Goal: Task Accomplishment & Management: Manage account settings

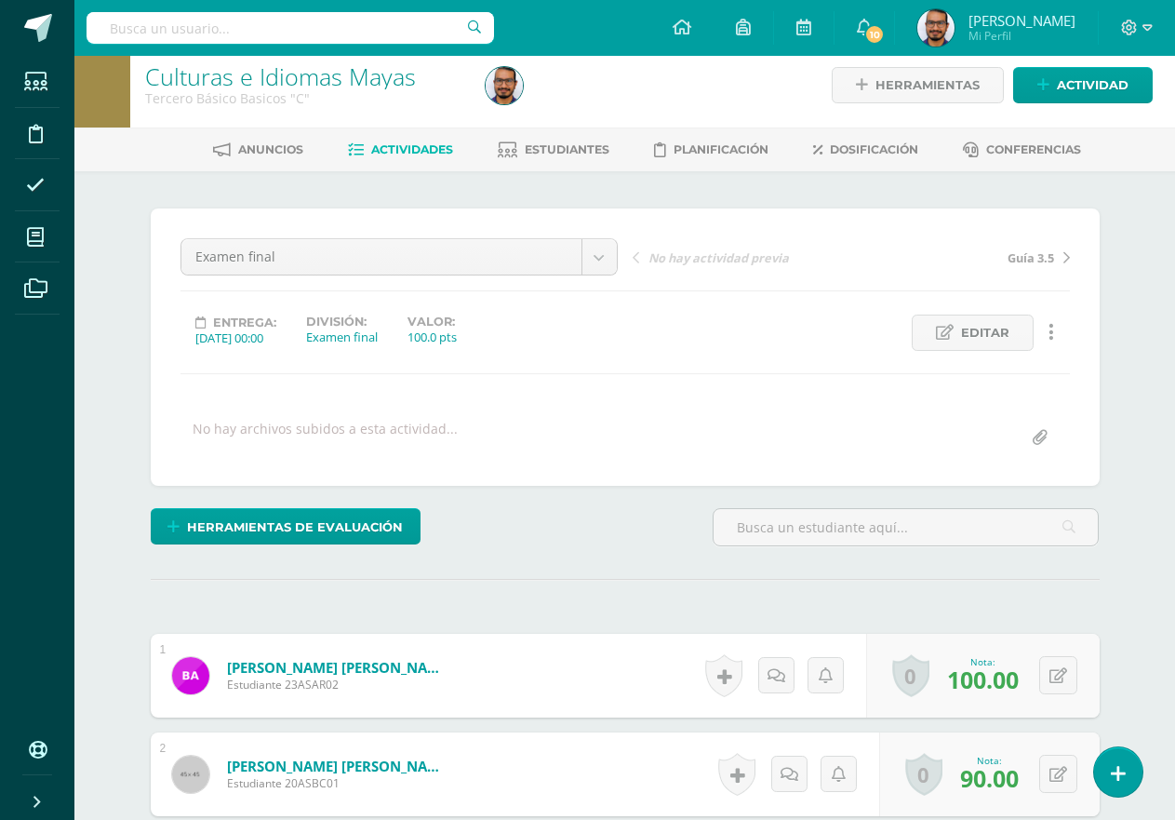
scroll to position [6, 0]
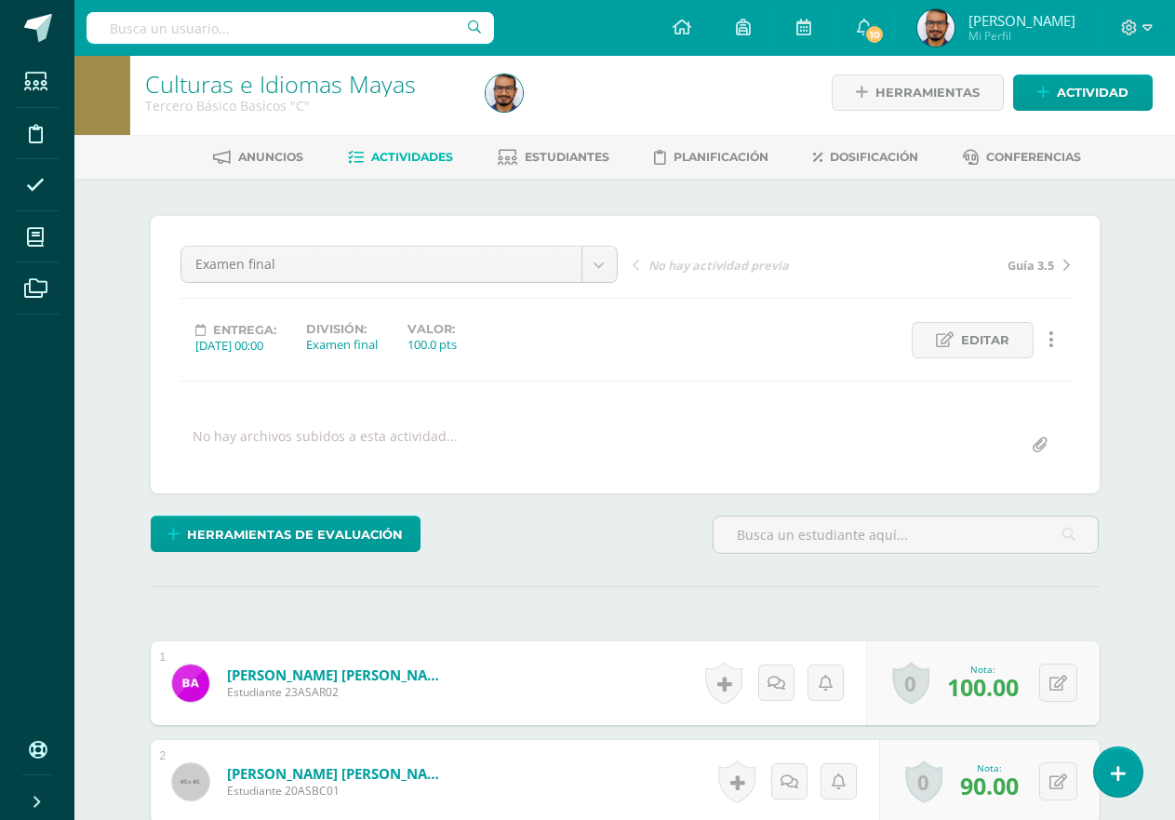
click at [423, 154] on span "Actividades" at bounding box center [412, 157] width 82 height 14
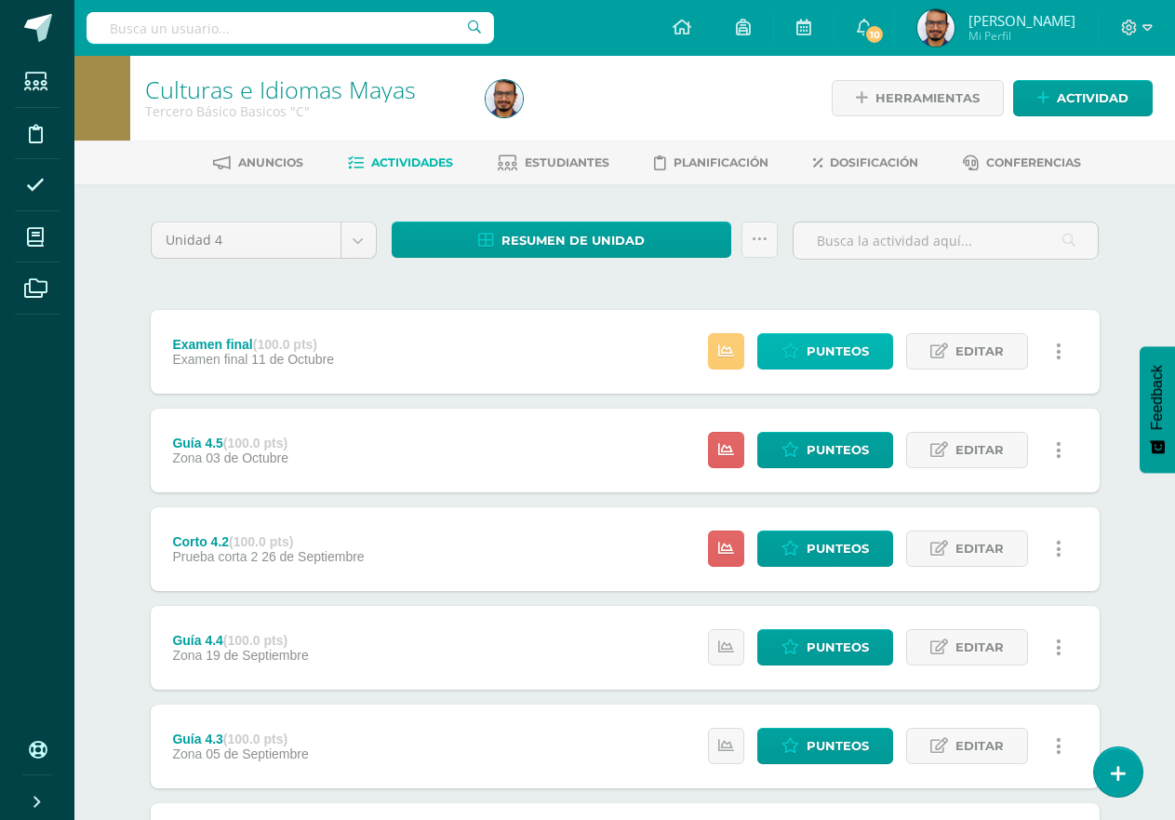
click at [846, 350] on span "Punteos" at bounding box center [838, 351] width 62 height 34
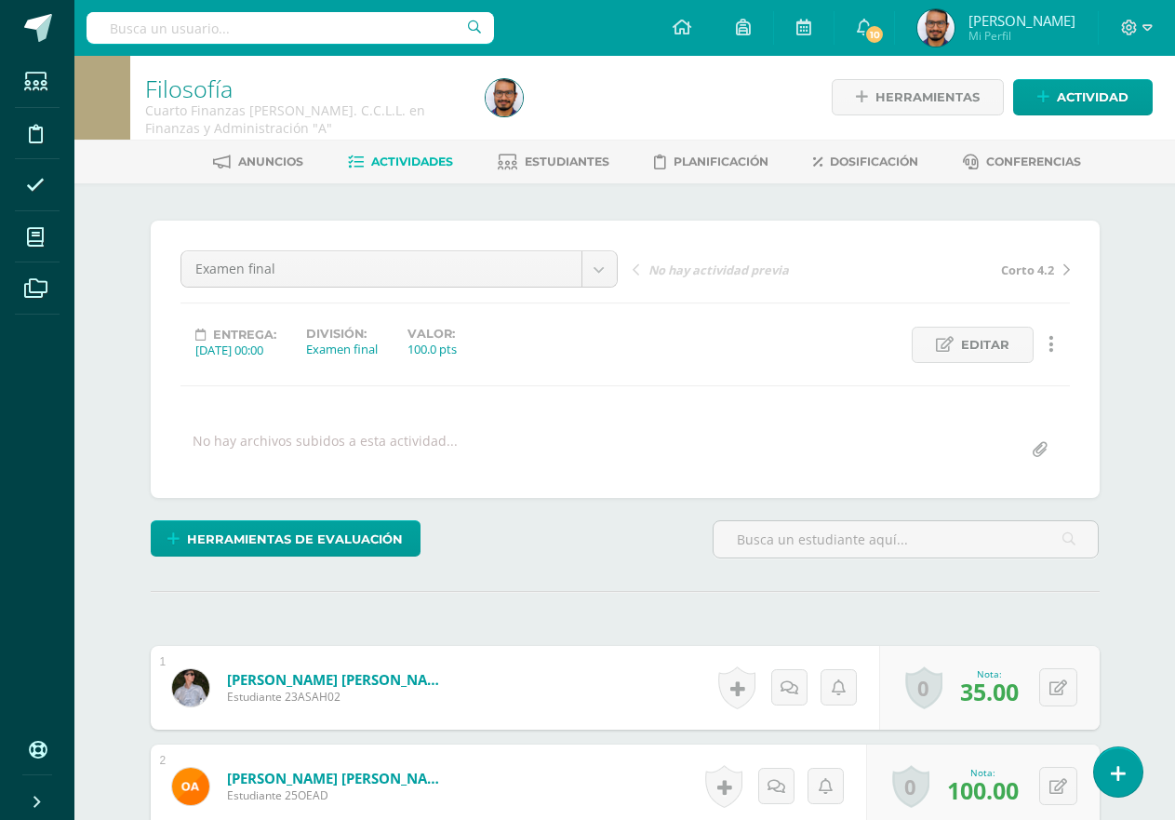
scroll to position [2, 0]
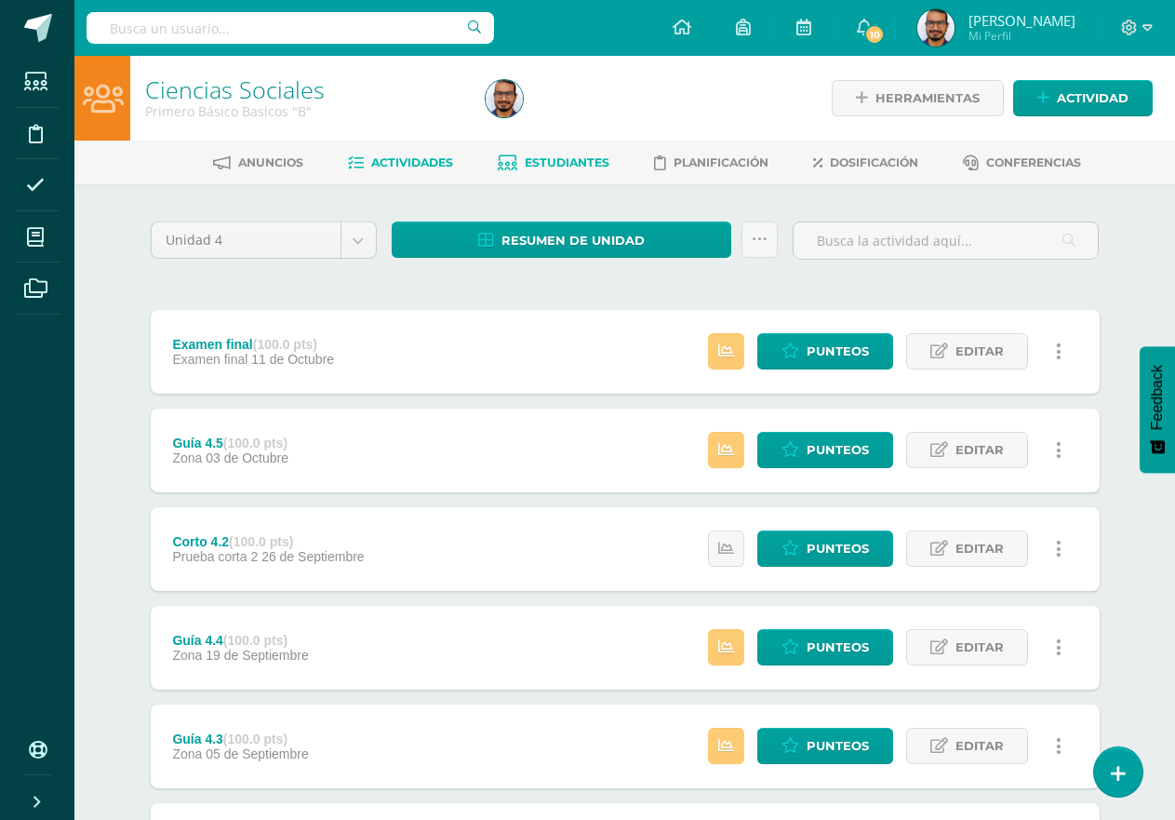
click at [597, 166] on span "Estudiantes" at bounding box center [567, 162] width 85 height 14
click at [588, 167] on span "Estudiantes" at bounding box center [567, 162] width 85 height 14
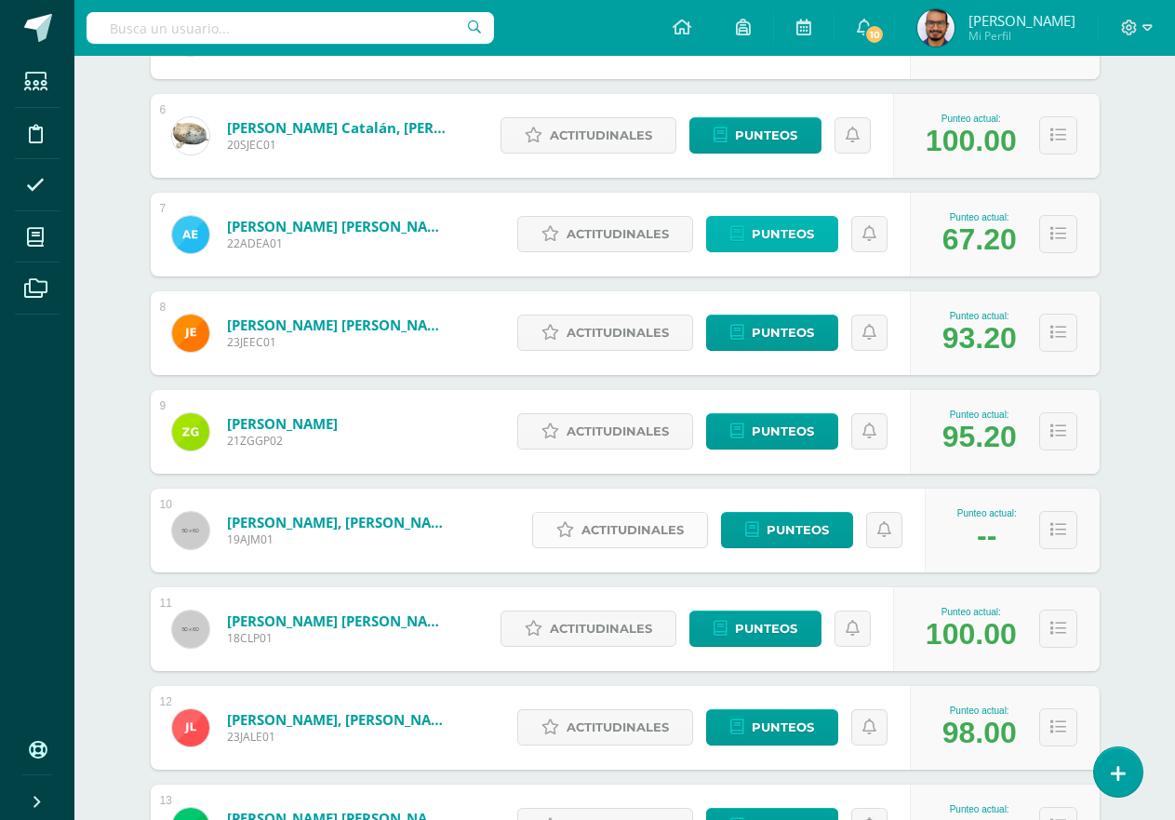
scroll to position [838, 0]
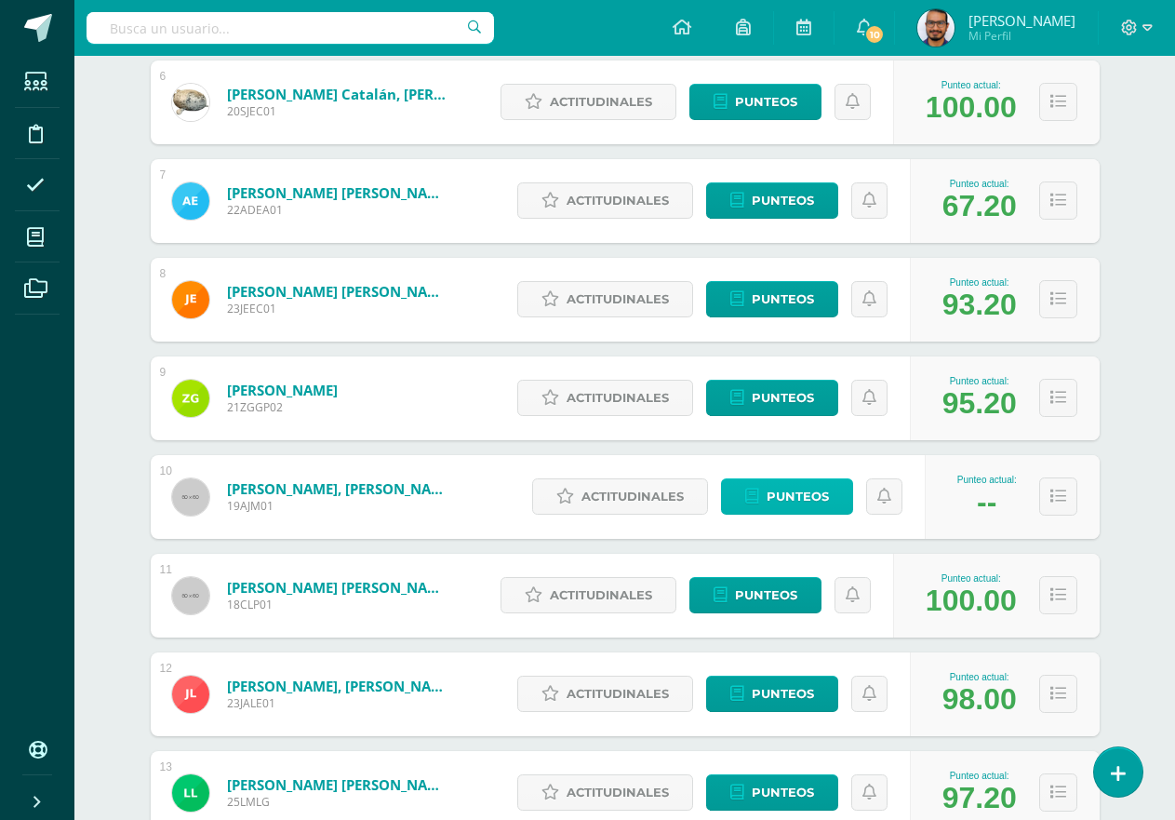
drag, startPoint x: 759, startPoint y: 483, endPoint x: 748, endPoint y: 501, distance: 20.9
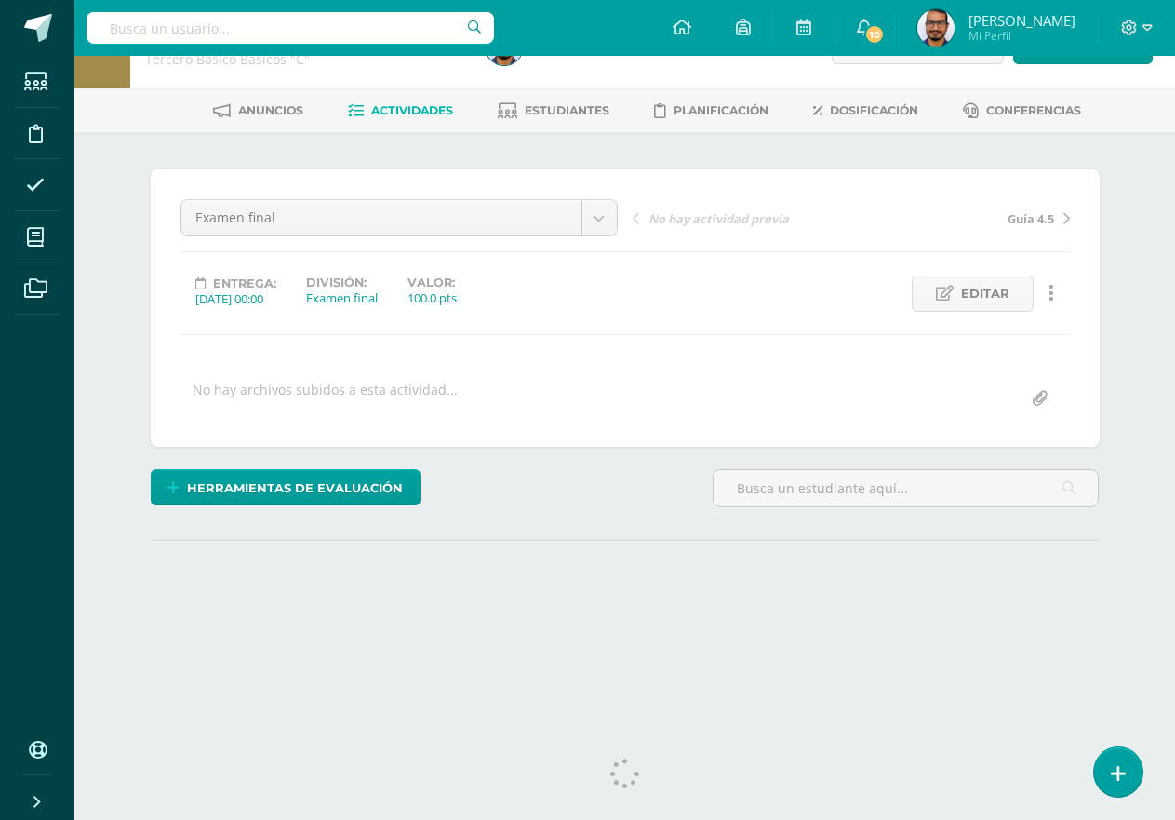
scroll to position [74, 0]
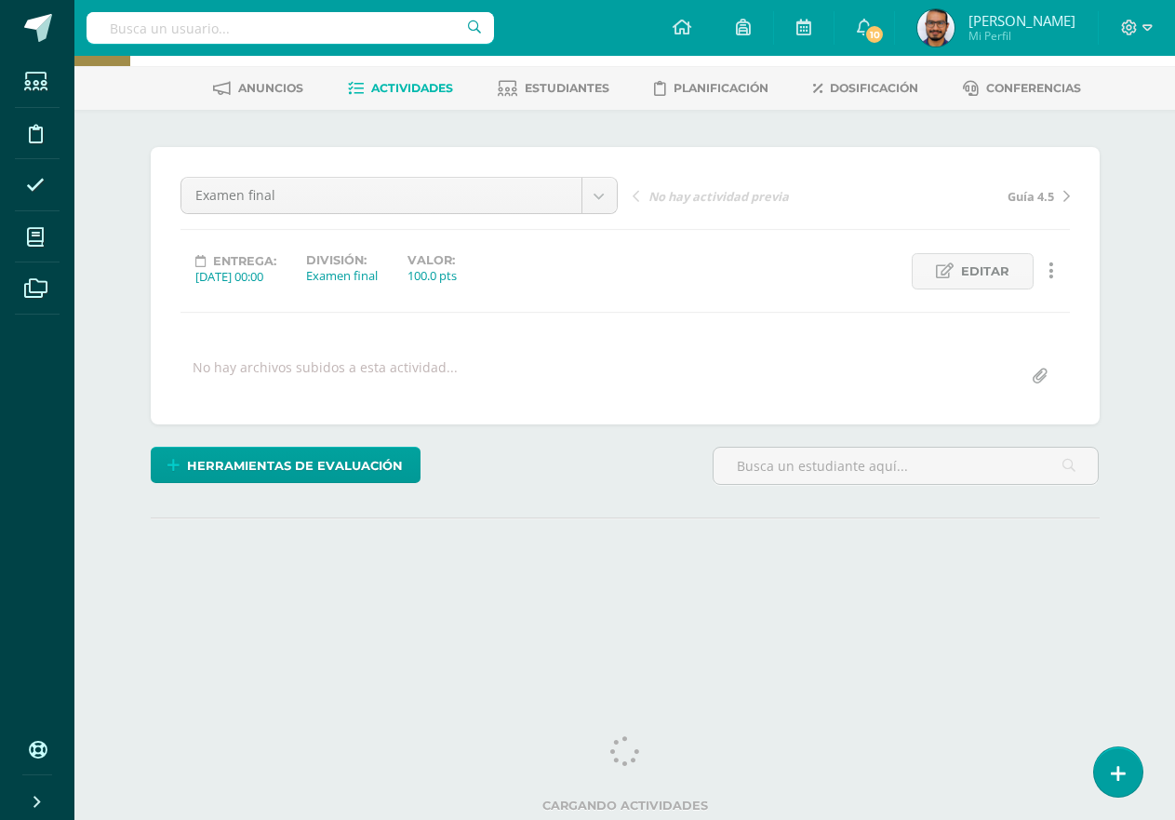
click at [99, 127] on div "Culturas e Idiomas Mayas Tercero Básico Basicos "C" Herramientas Detalle de asi…" at bounding box center [624, 321] width 1101 height 681
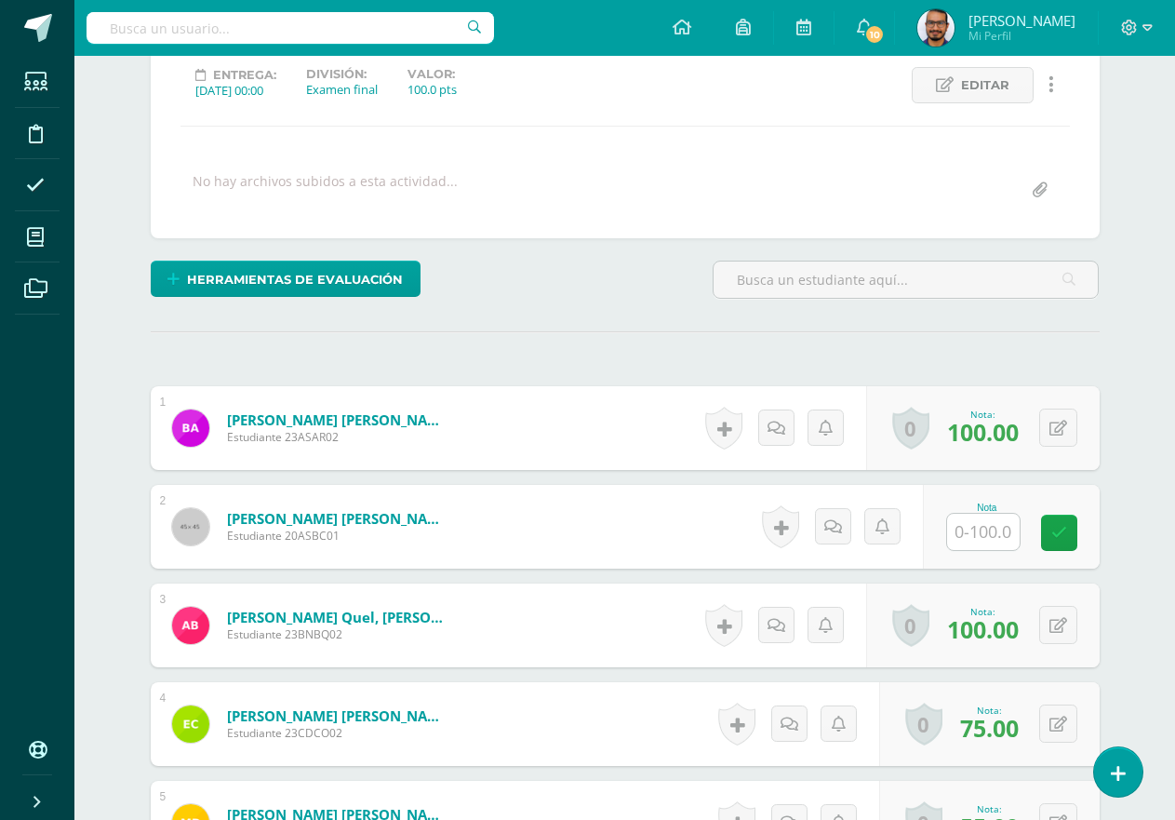
scroll to position [448, 0]
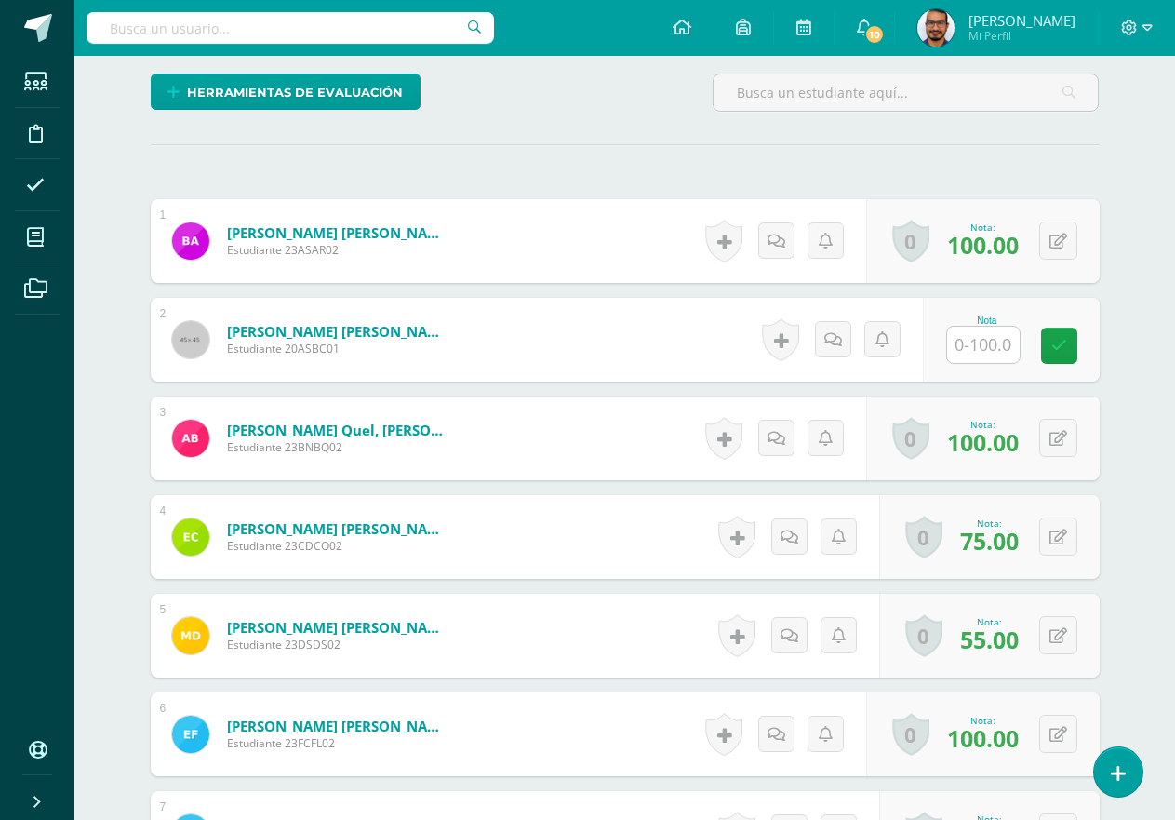
click at [968, 358] on input "text" at bounding box center [983, 345] width 73 height 36
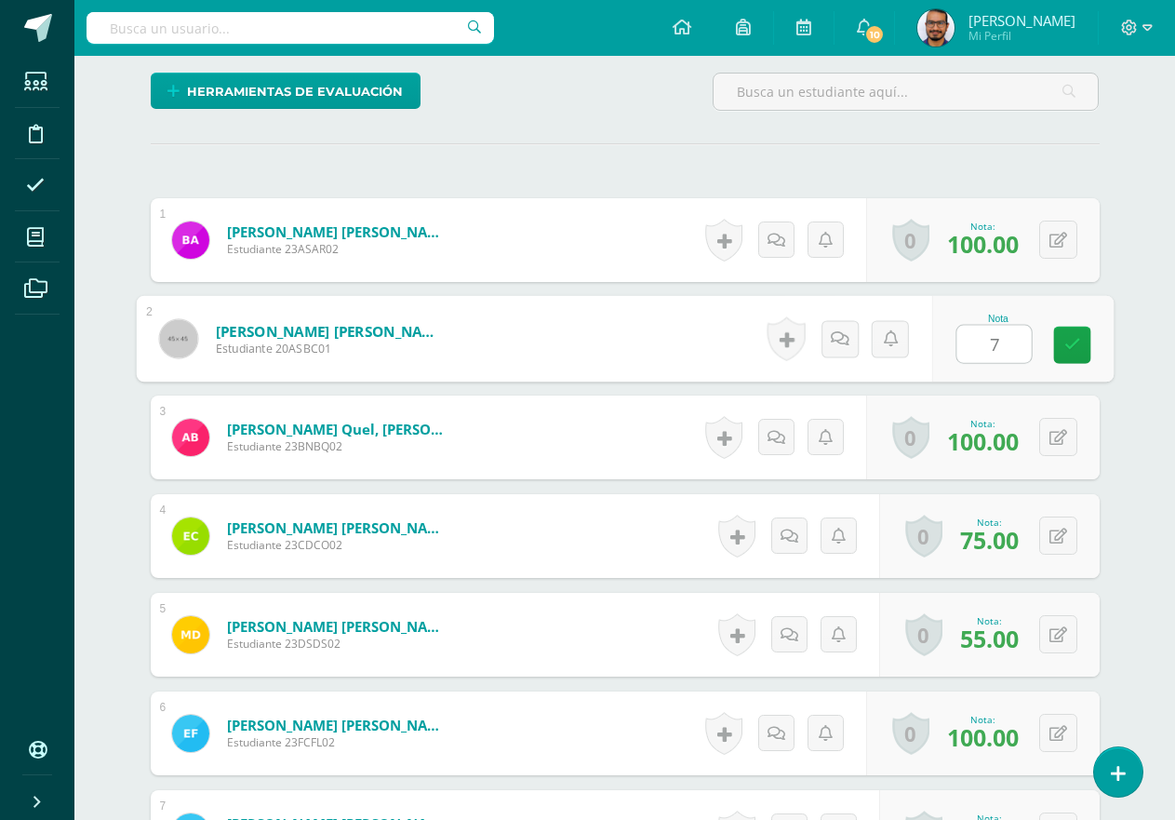
type input "70"
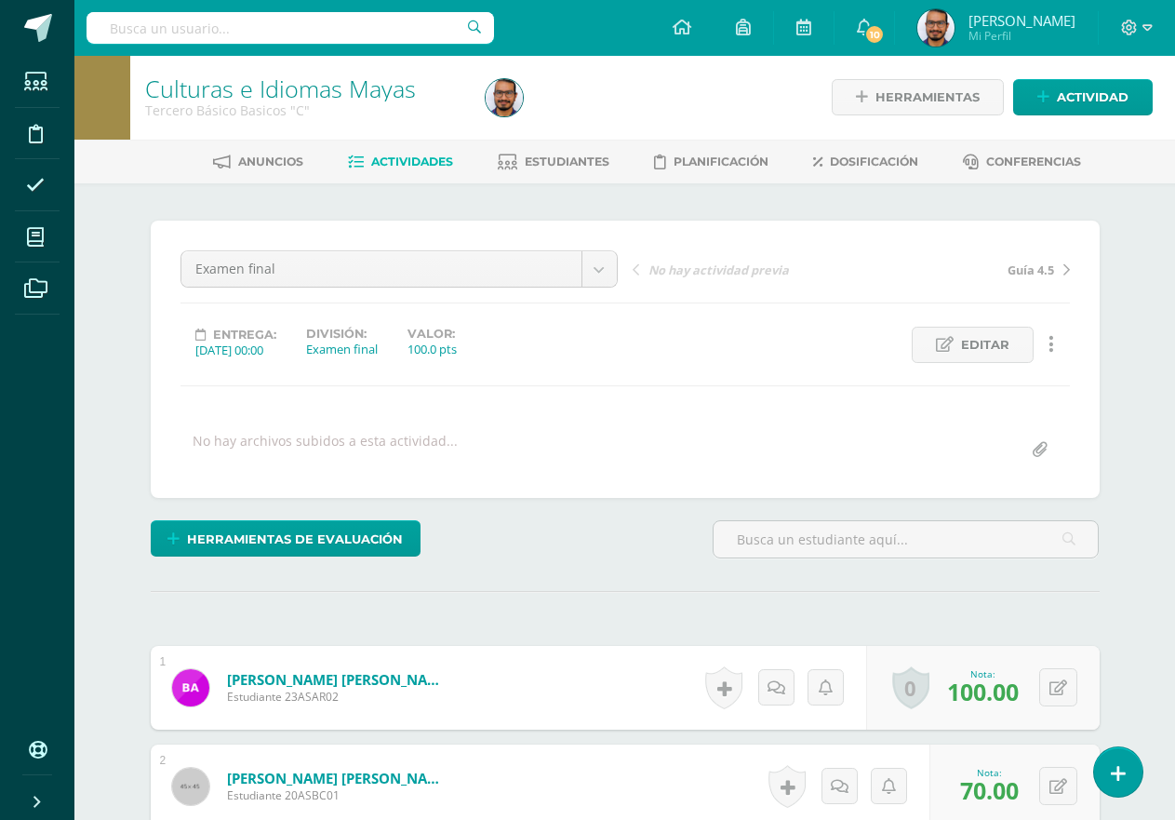
scroll to position [0, 0]
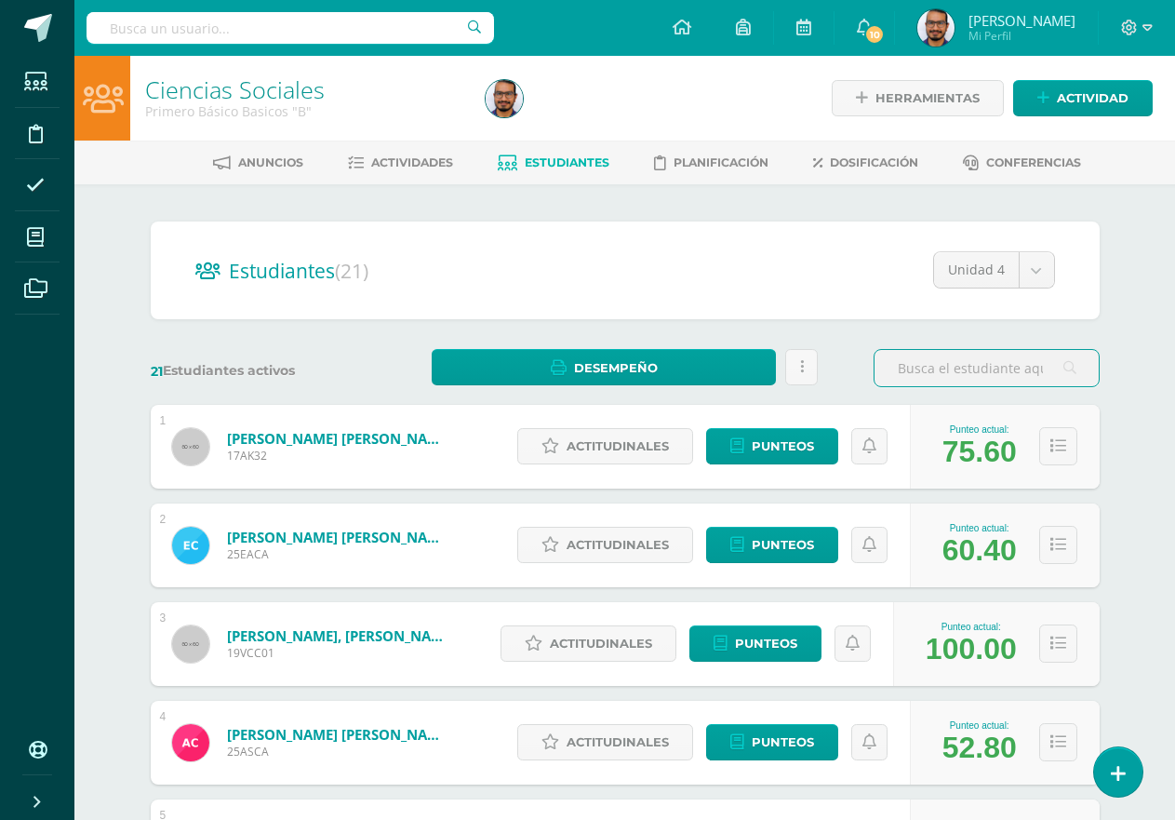
scroll to position [372, 0]
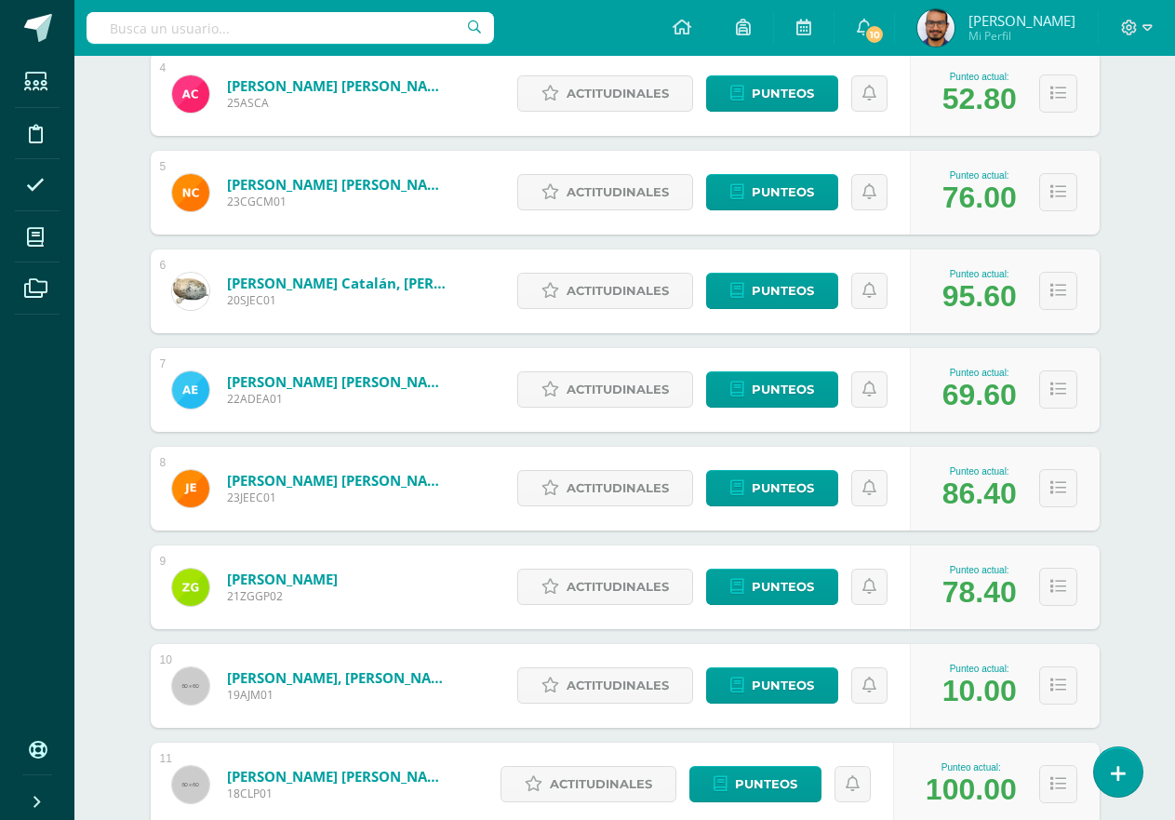
scroll to position [369, 0]
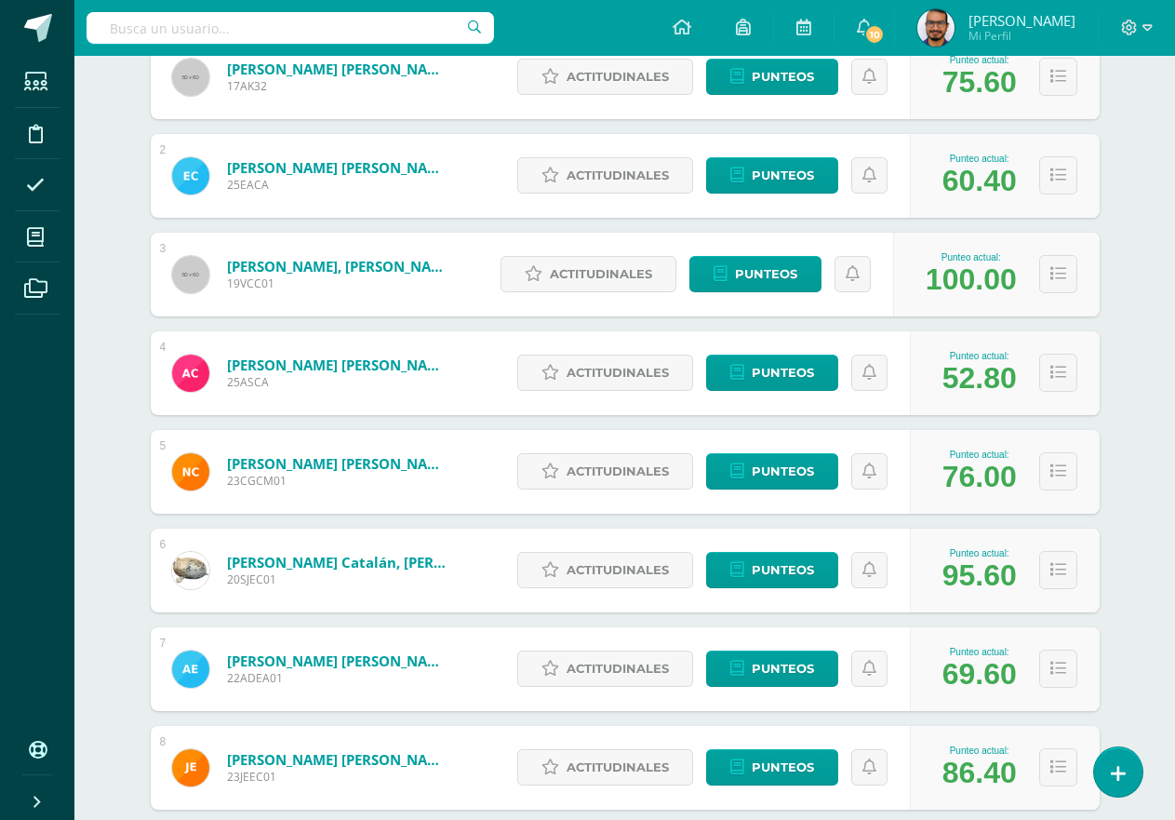
drag, startPoint x: 414, startPoint y: 369, endPoint x: 136, endPoint y: 261, distance: 298.5
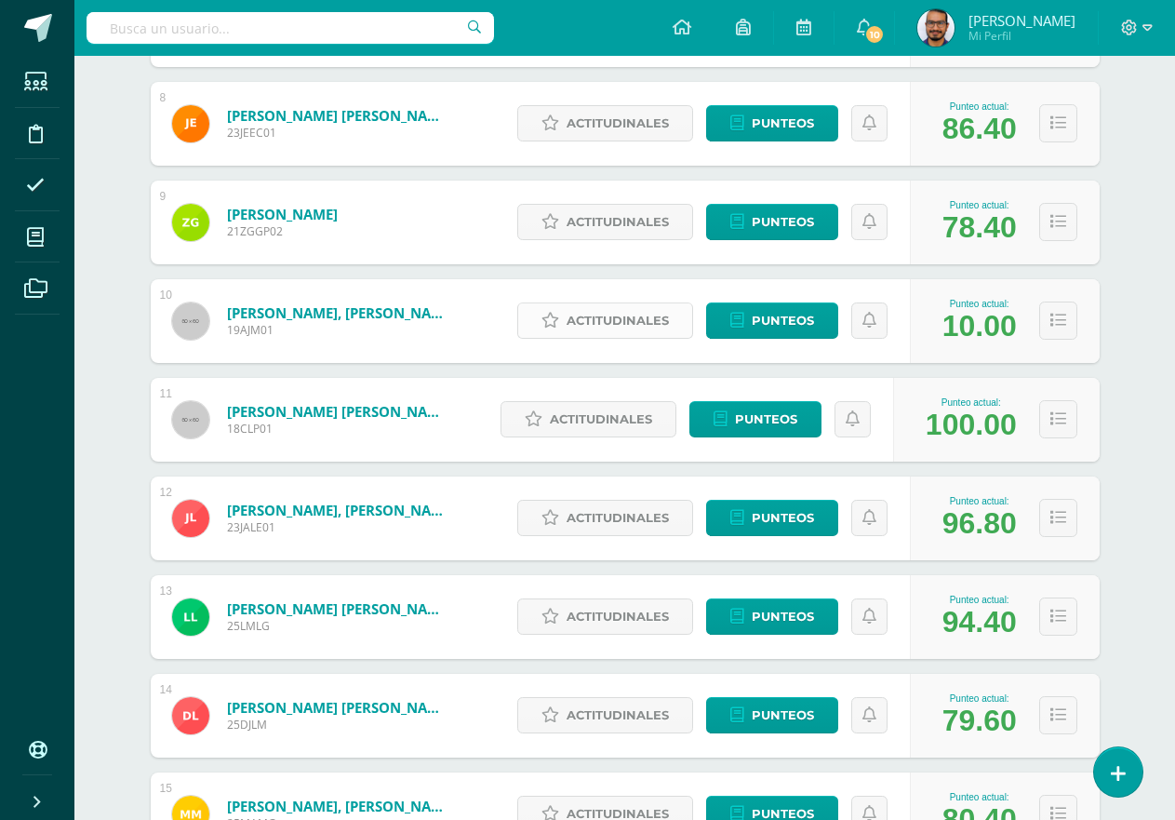
scroll to position [1021, 0]
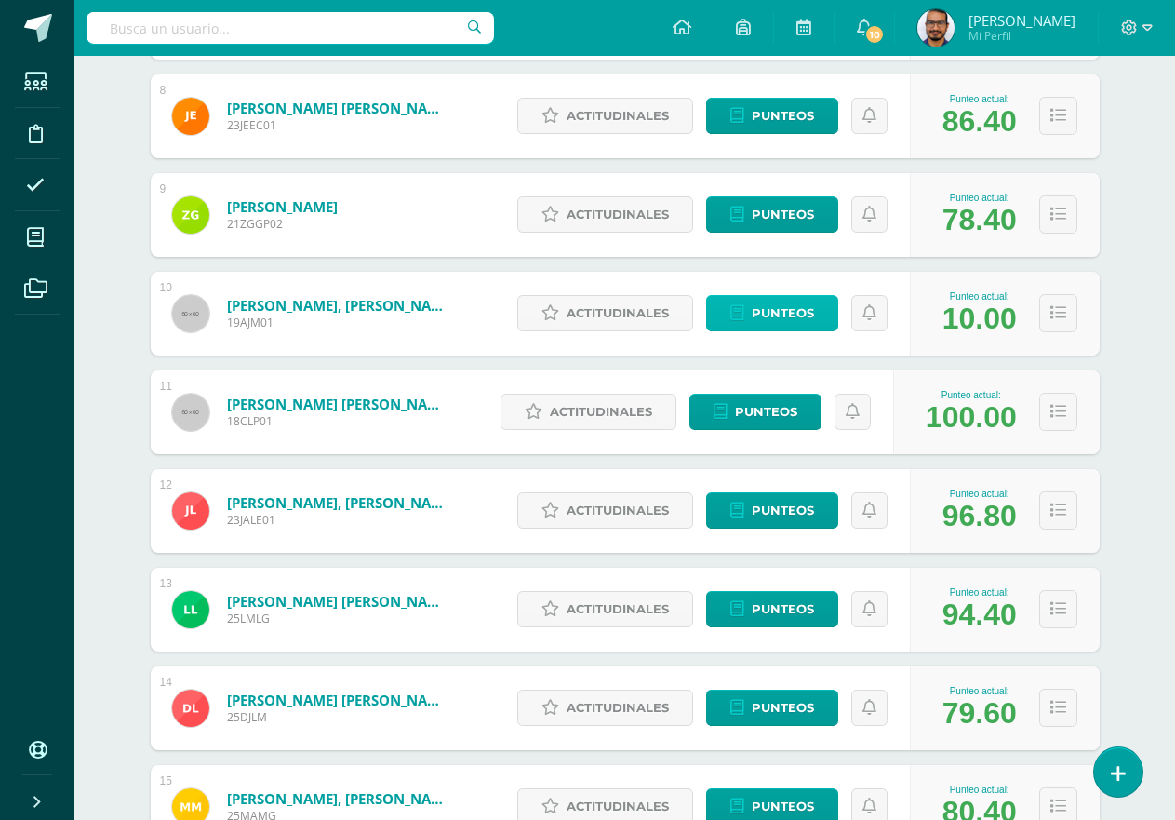
click at [760, 319] on span "Punteos" at bounding box center [783, 313] width 62 height 34
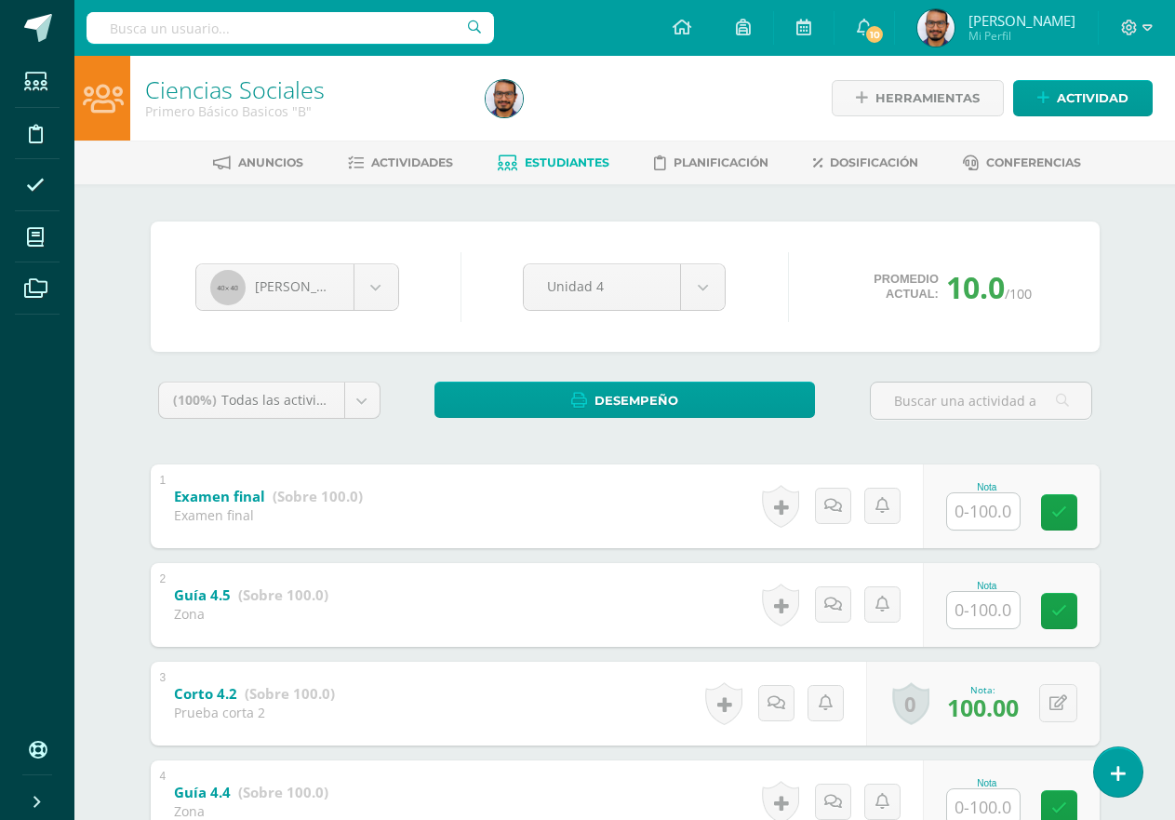
click at [973, 490] on div "Nota" at bounding box center [987, 487] width 82 height 10
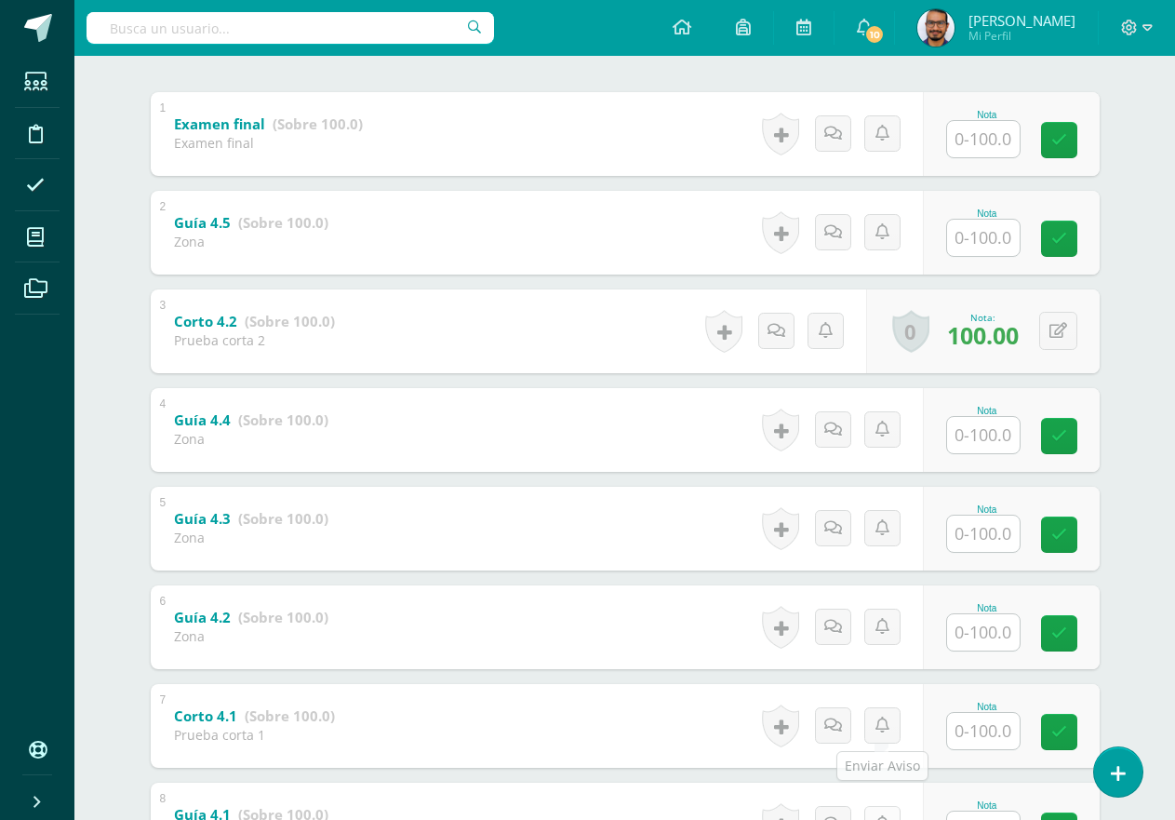
scroll to position [543, 0]
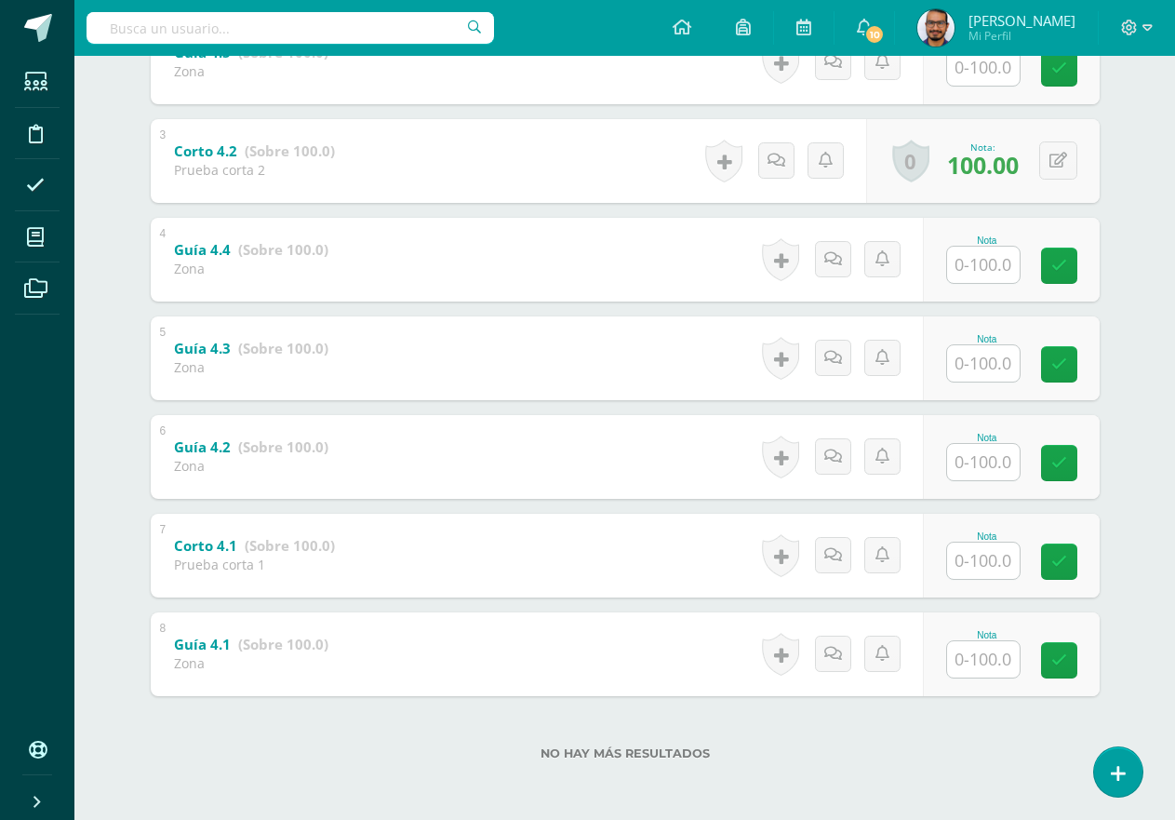
click at [951, 653] on input "text" at bounding box center [983, 659] width 73 height 36
type input "100"
click at [953, 554] on input "text" at bounding box center [983, 561] width 73 height 36
type input "100"
click at [964, 471] on input "text" at bounding box center [983, 462] width 73 height 36
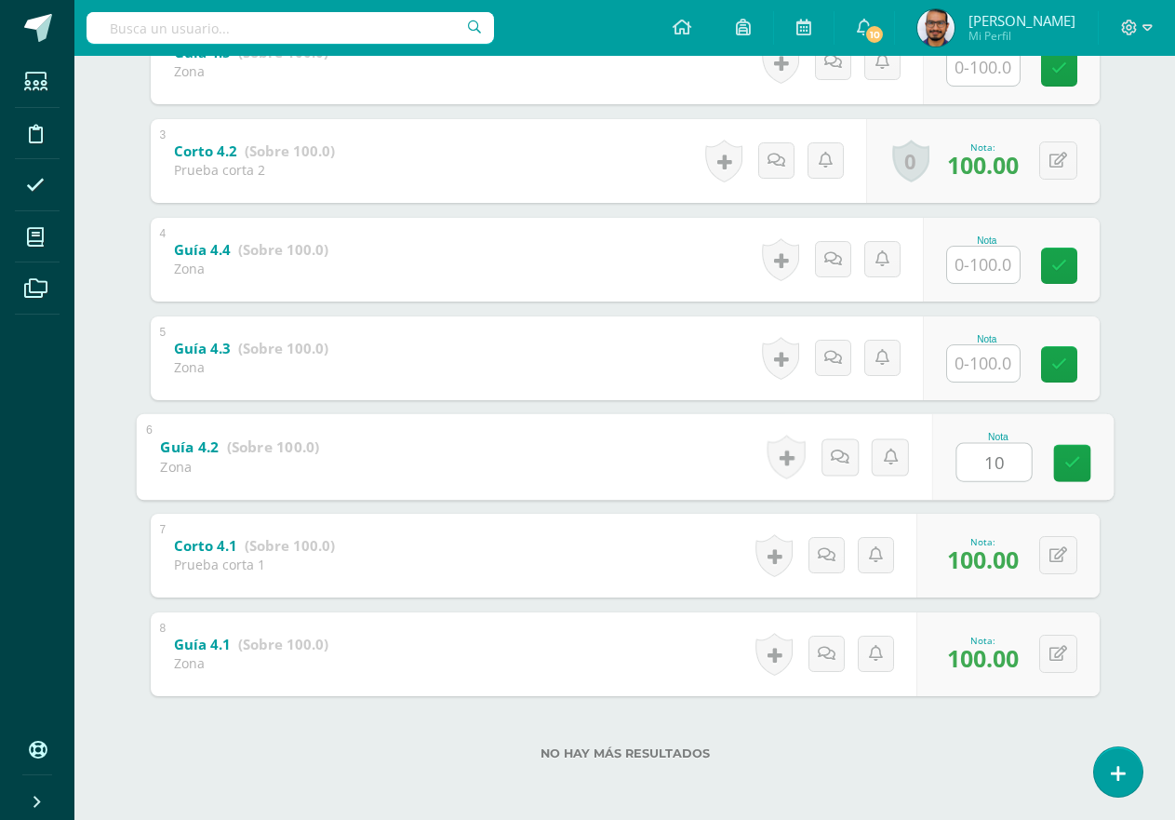
type input "100"
click at [966, 346] on input "text" at bounding box center [983, 363] width 73 height 36
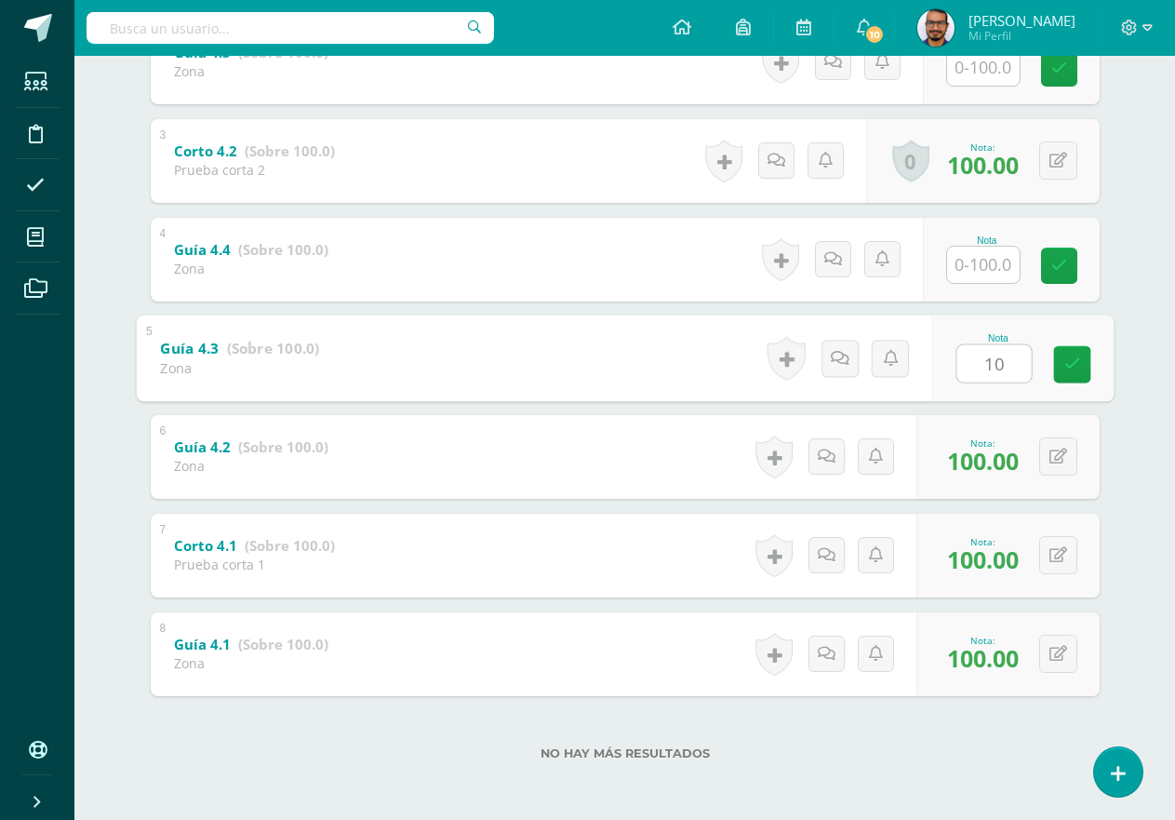
type input "100"
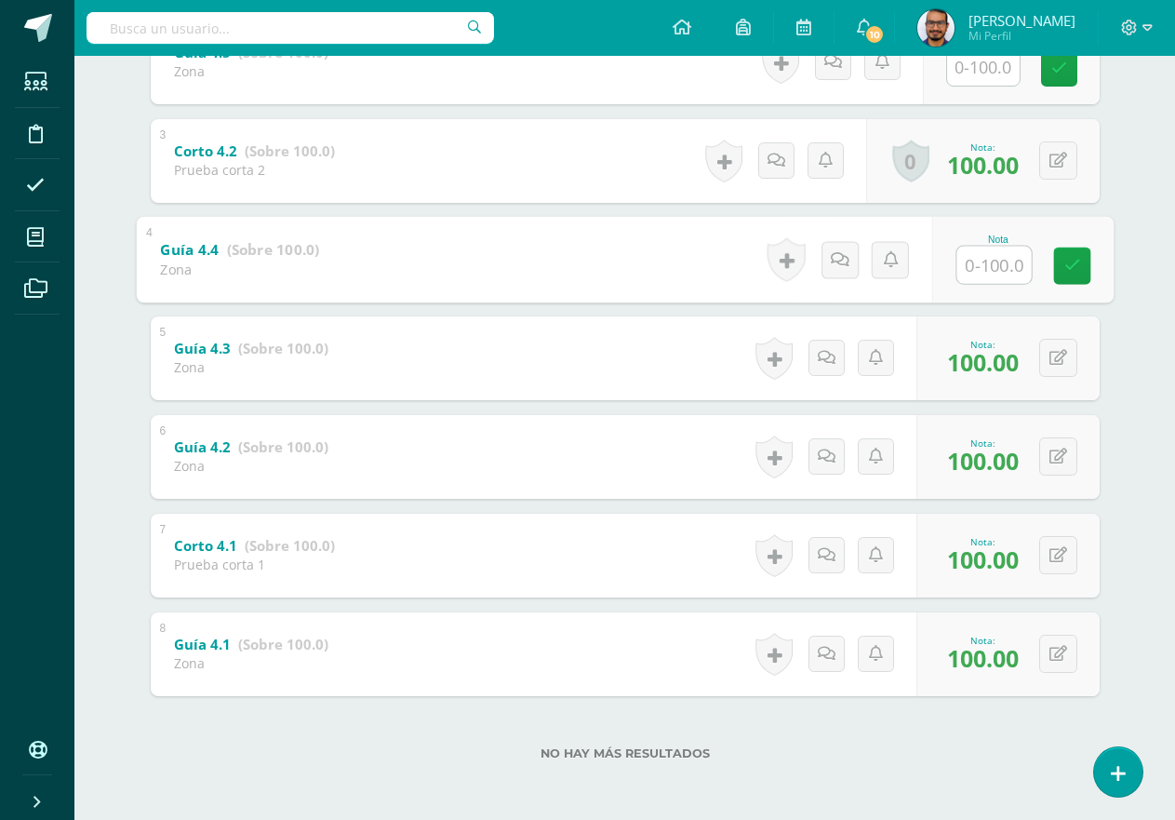
click at [975, 248] on input "text" at bounding box center [994, 264] width 74 height 37
type input "100"
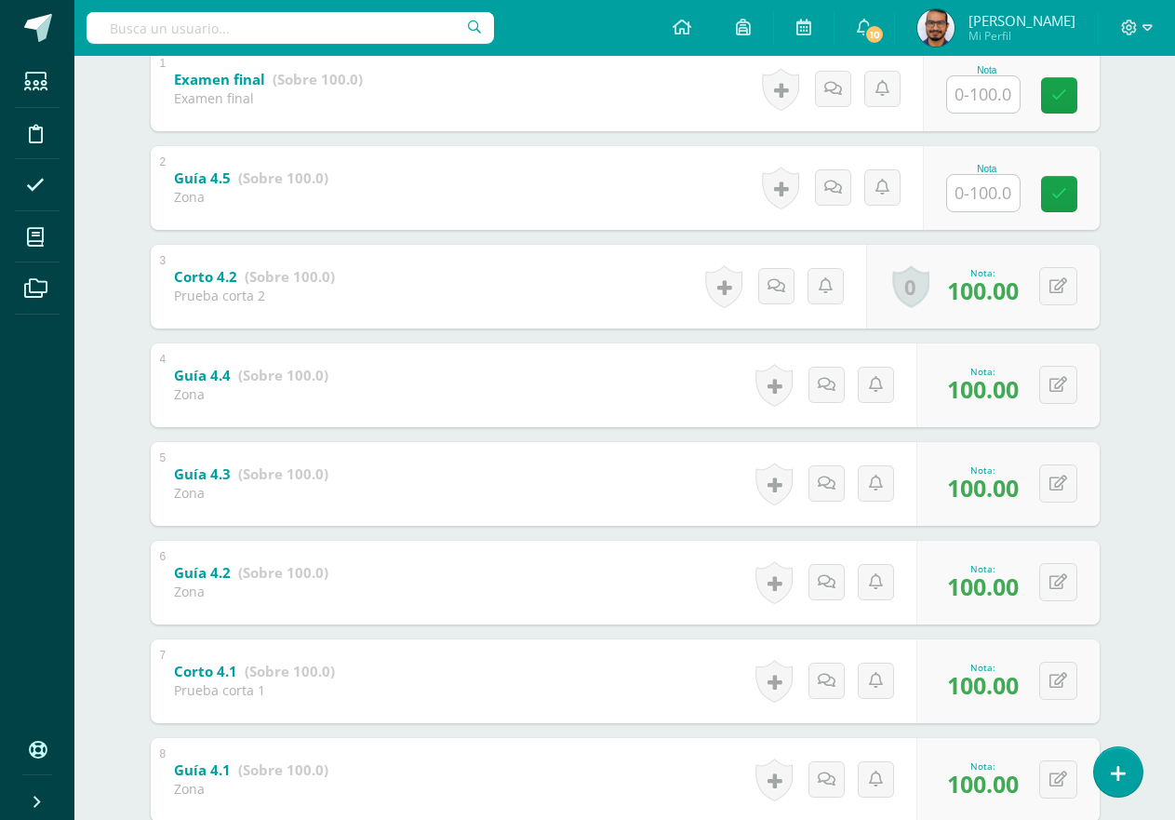
scroll to position [263, 0]
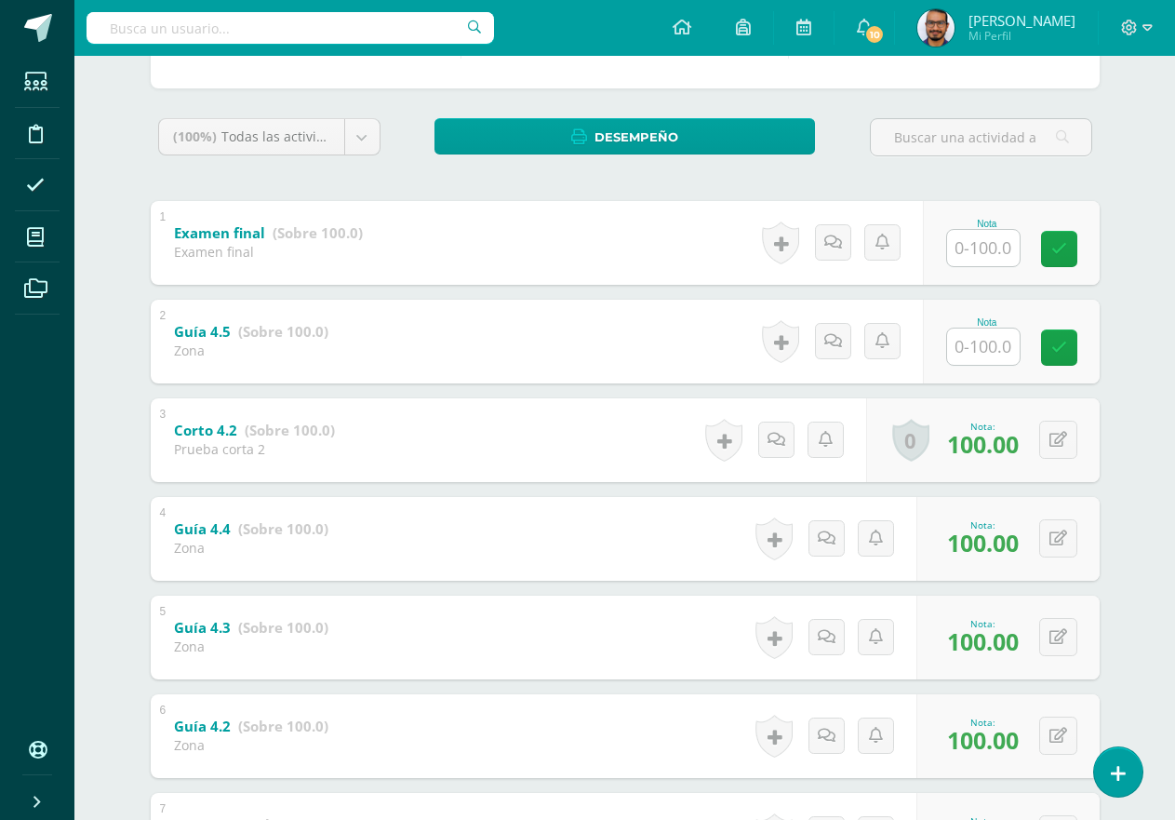
click at [951, 342] on input "text" at bounding box center [983, 347] width 73 height 36
type input "100"
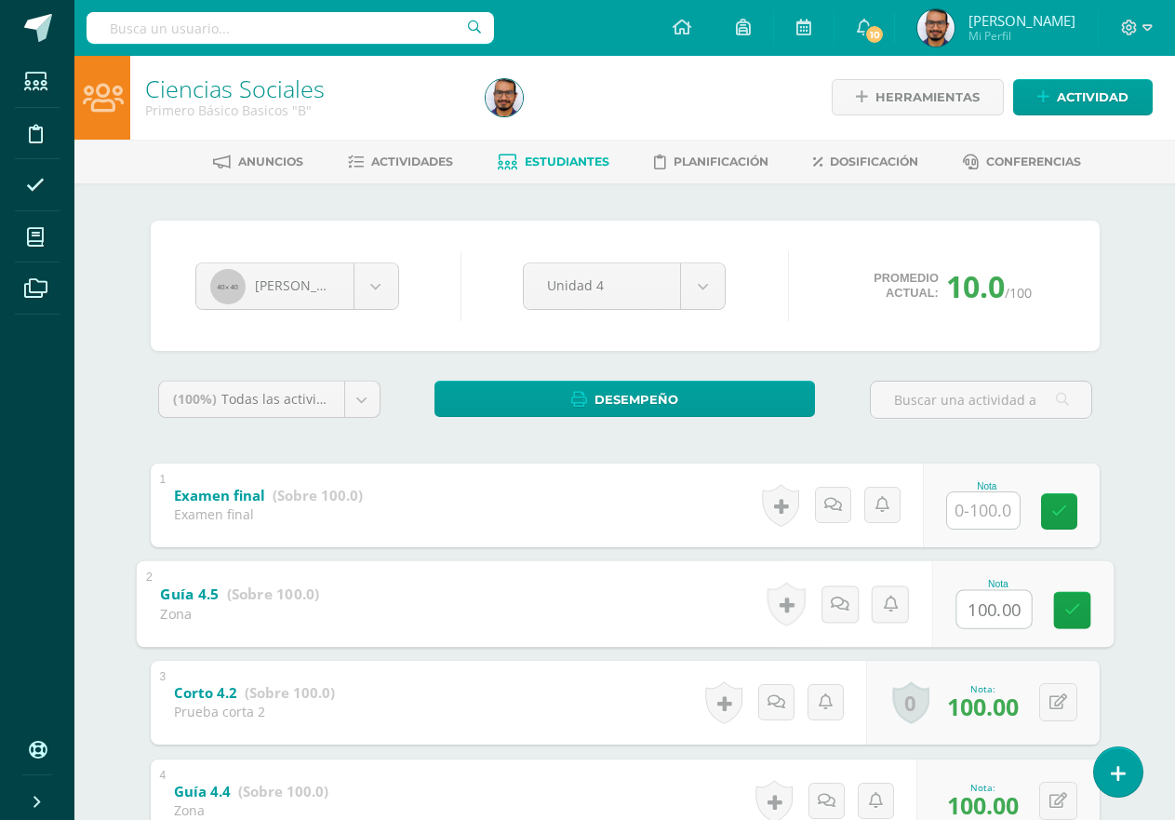
scroll to position [0, 0]
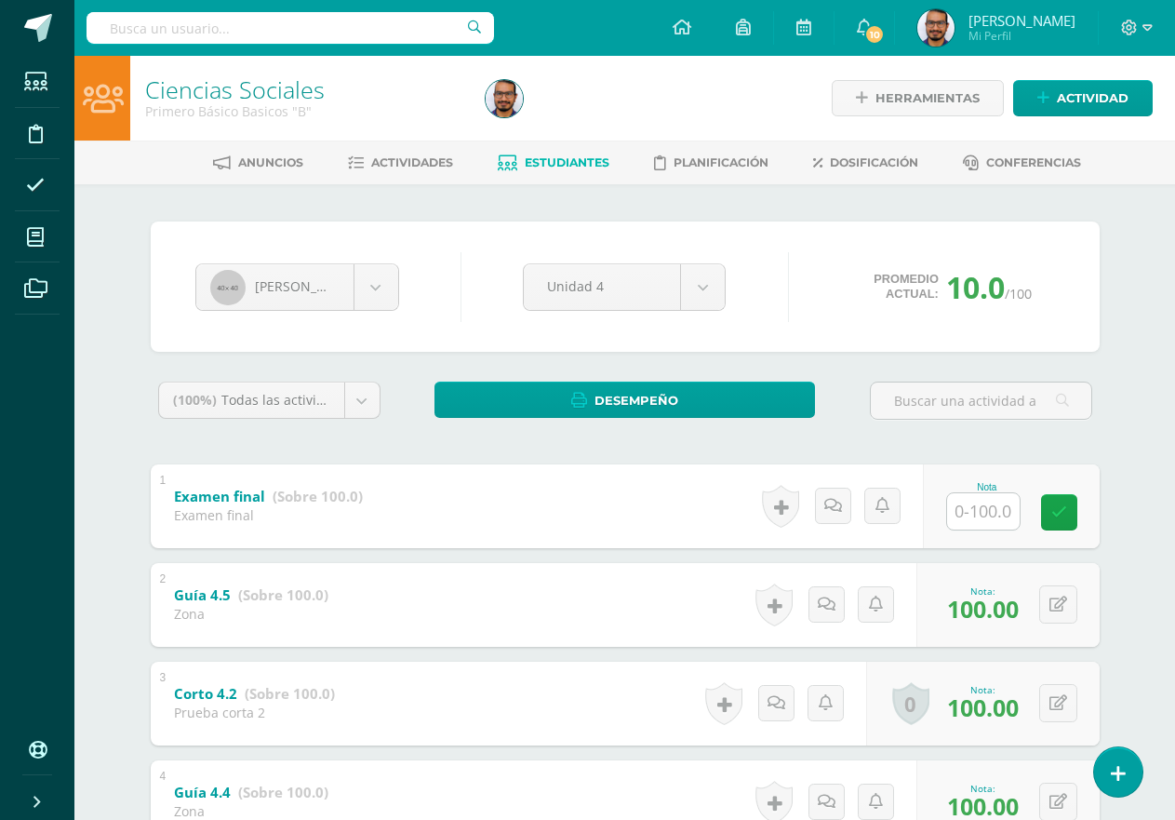
click at [967, 493] on input "text" at bounding box center [983, 511] width 73 height 36
type input "100"
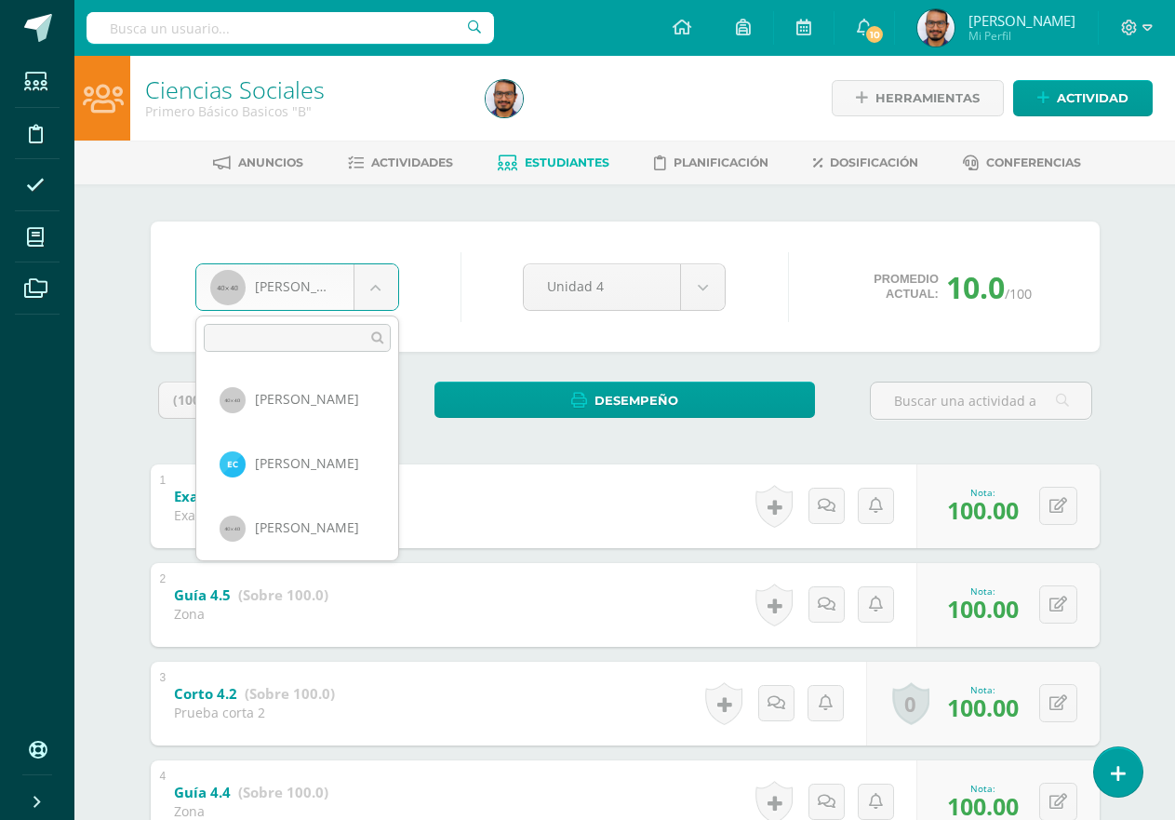
click at [396, 285] on body "Estudiantes Disciplina Asistencia Mis cursos Archivos Soporte Ayuda Reportar un…" at bounding box center [587, 681] width 1175 height 1362
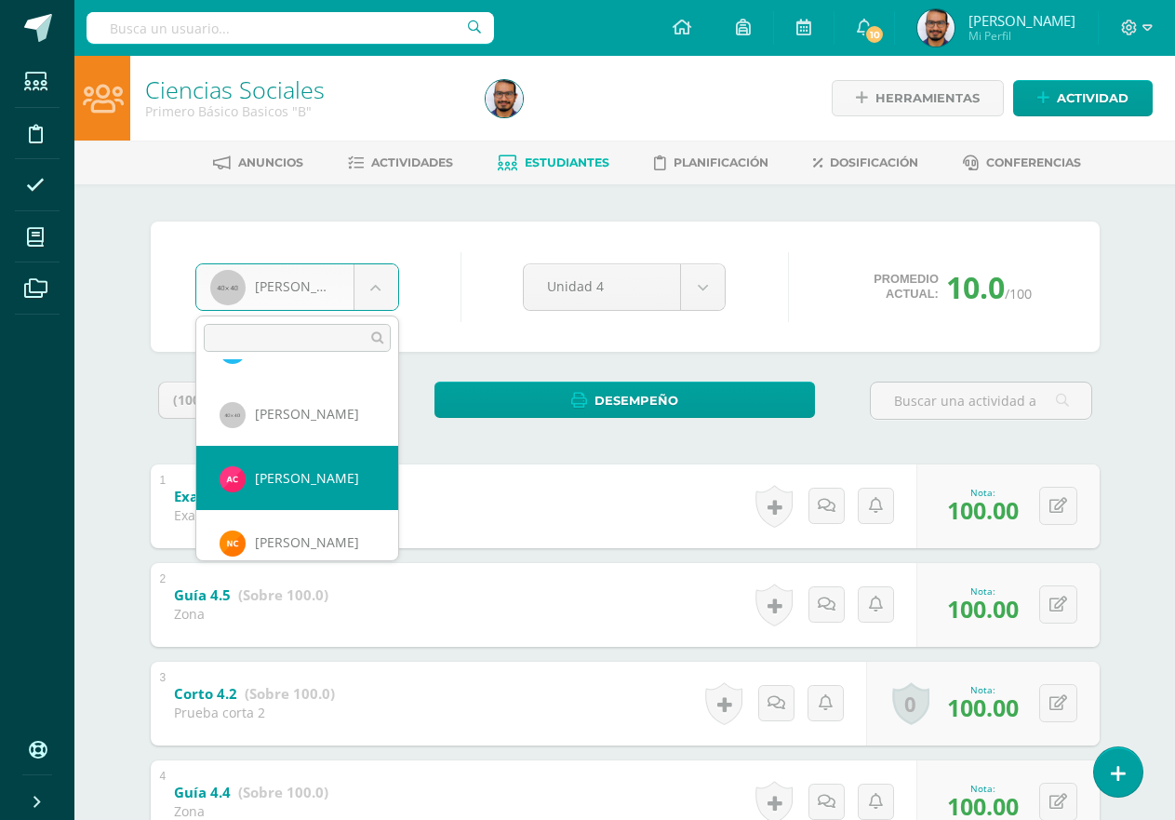
select select "2770"
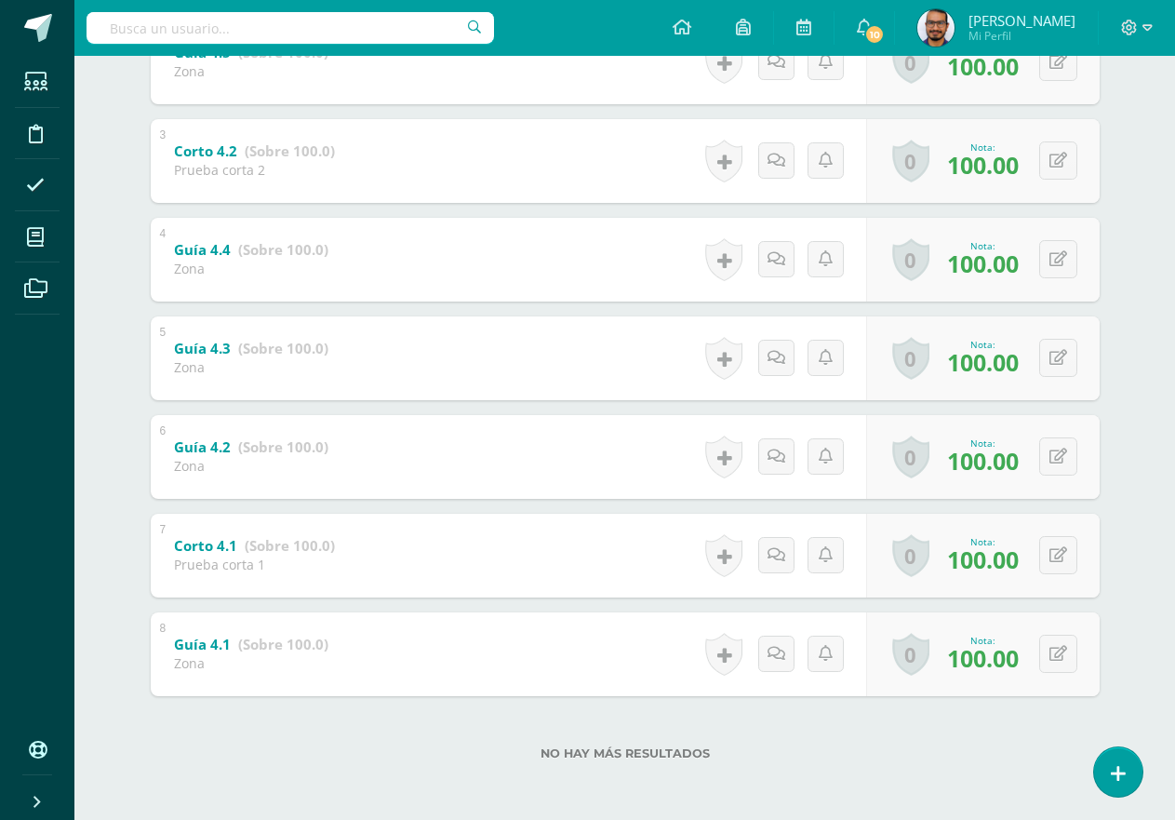
scroll to position [77, 0]
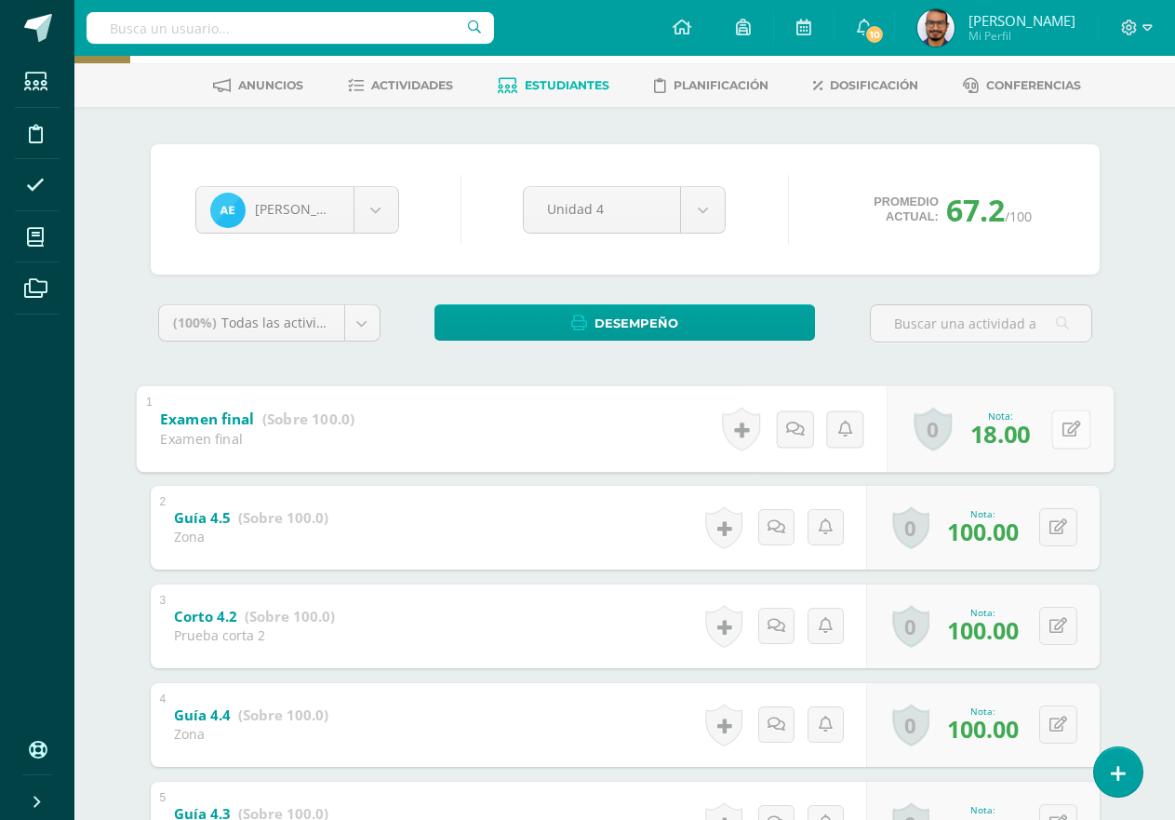
click at [1053, 422] on button at bounding box center [1071, 428] width 39 height 39
type input "25"
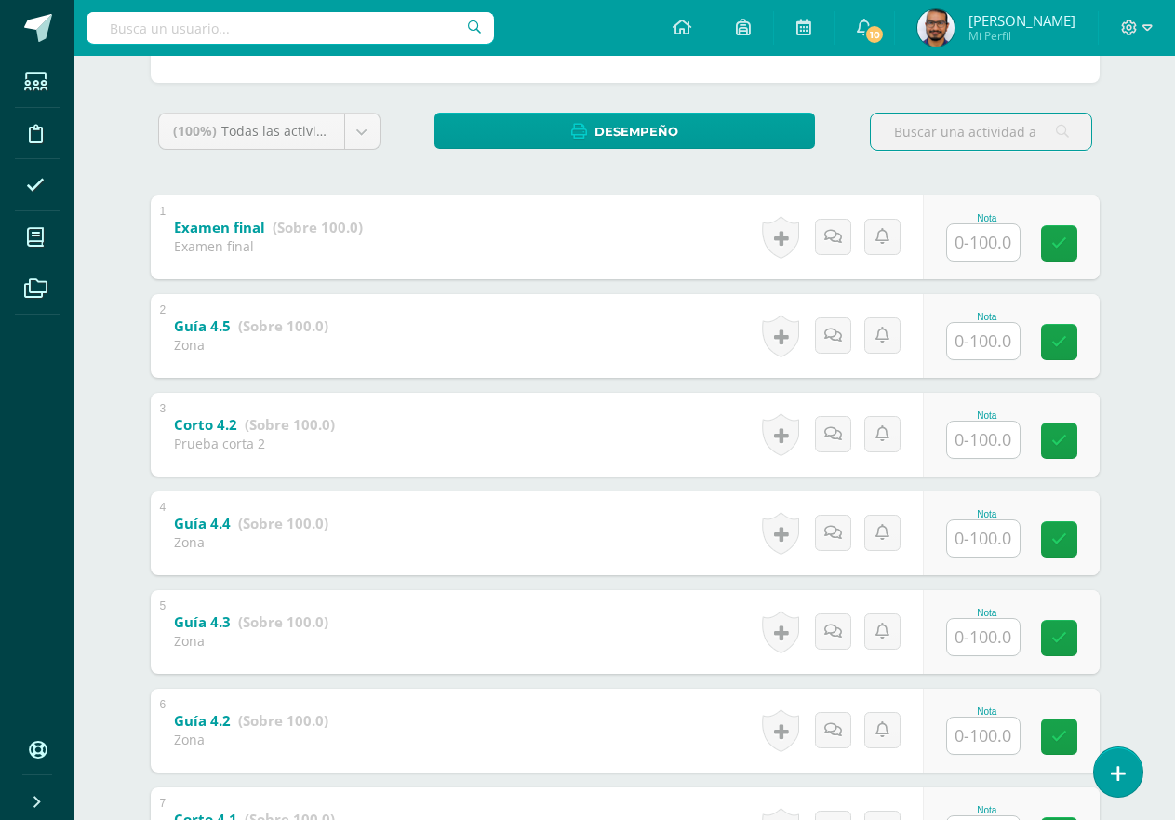
scroll to position [263, 0]
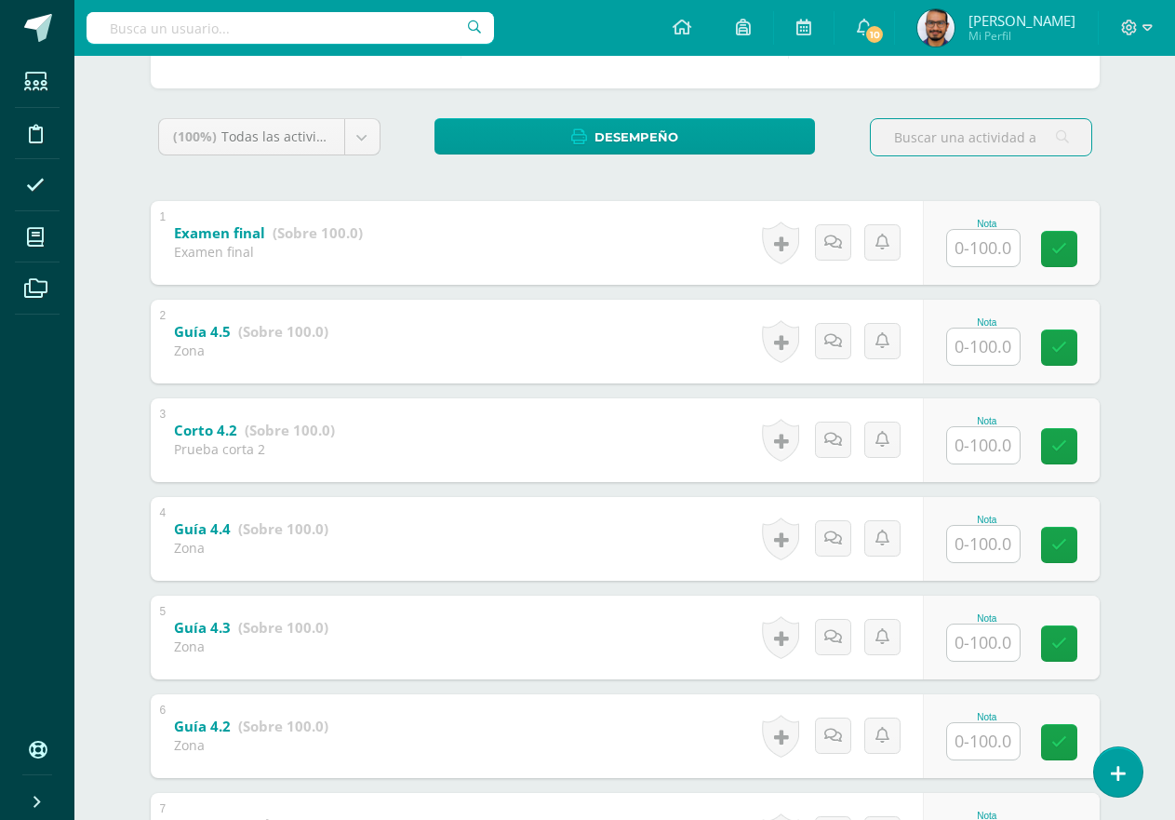
click at [992, 229] on div at bounding box center [983, 248] width 74 height 38
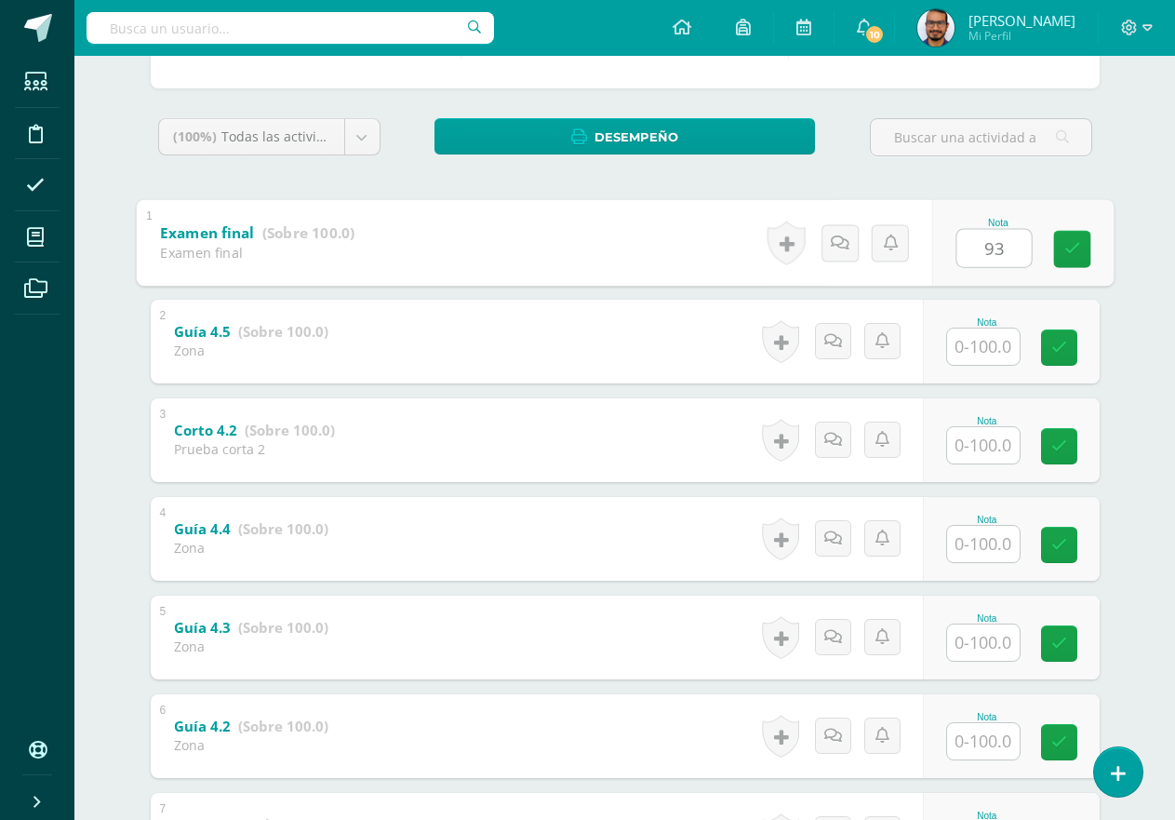
type input "93"
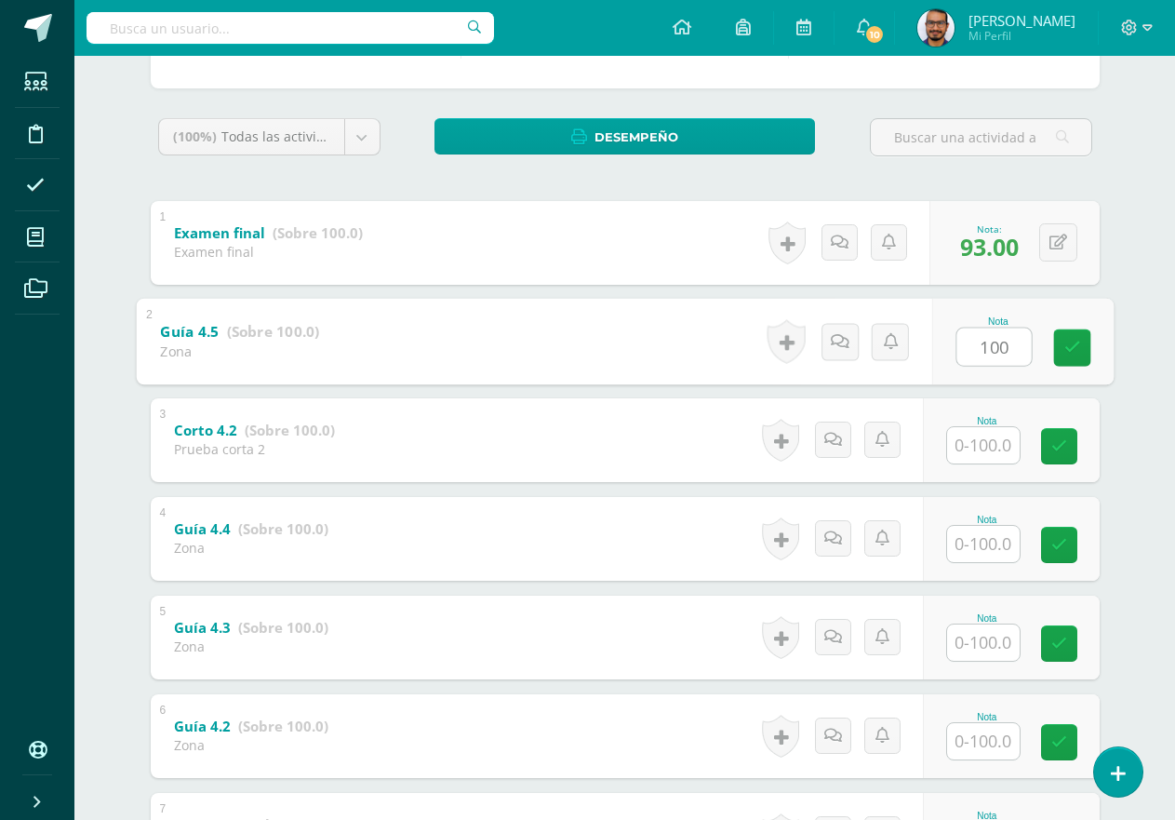
type input "100"
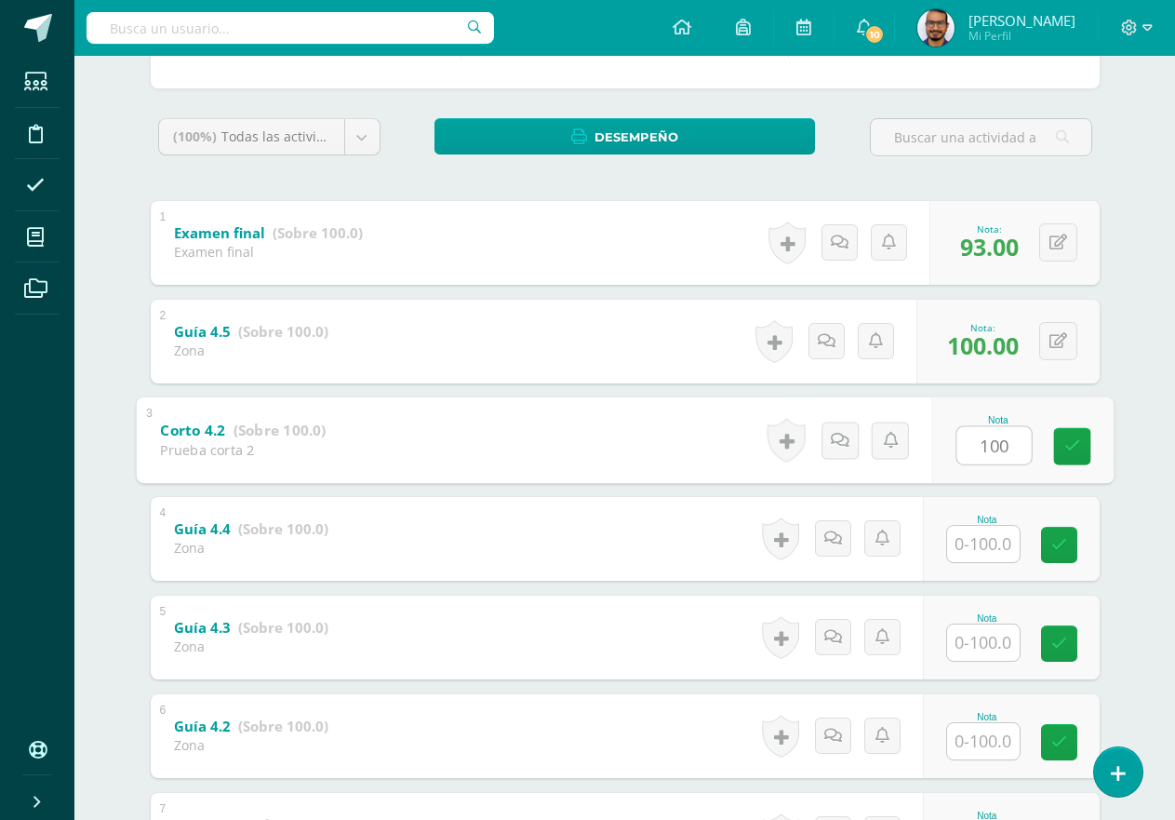
type input "100"
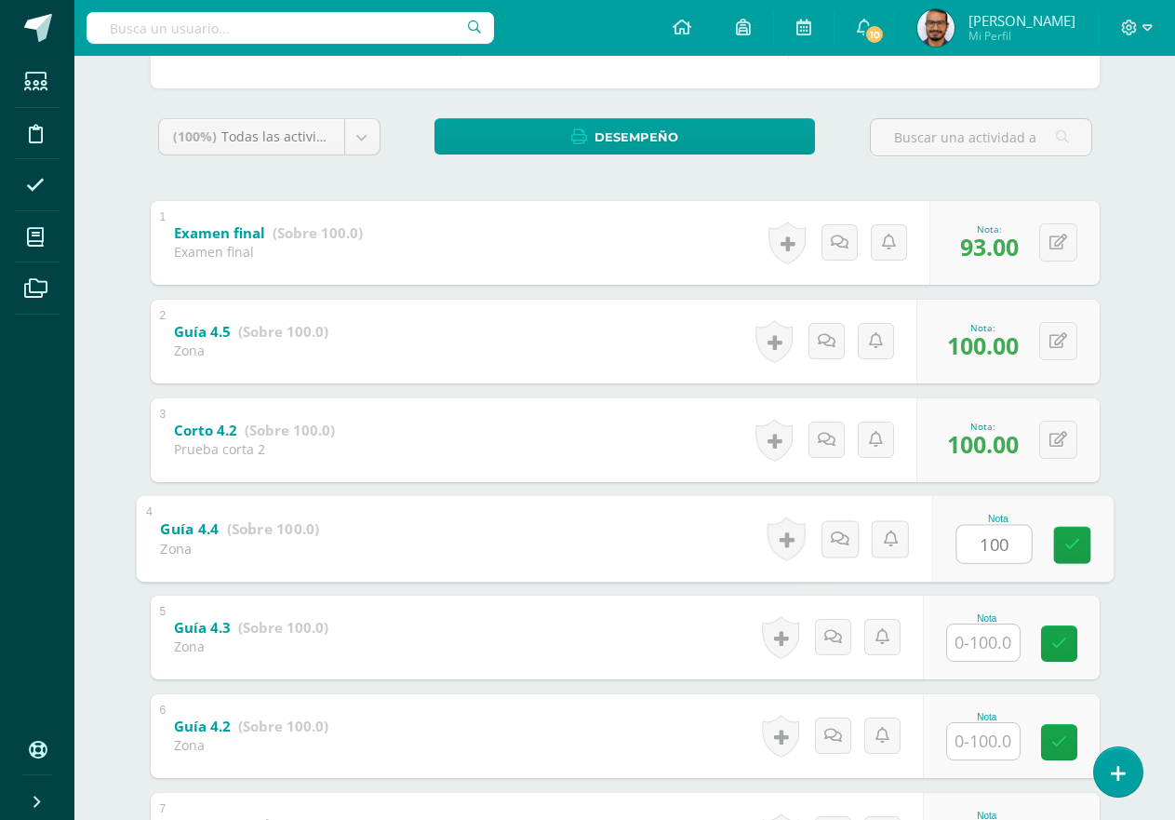
type input "100"
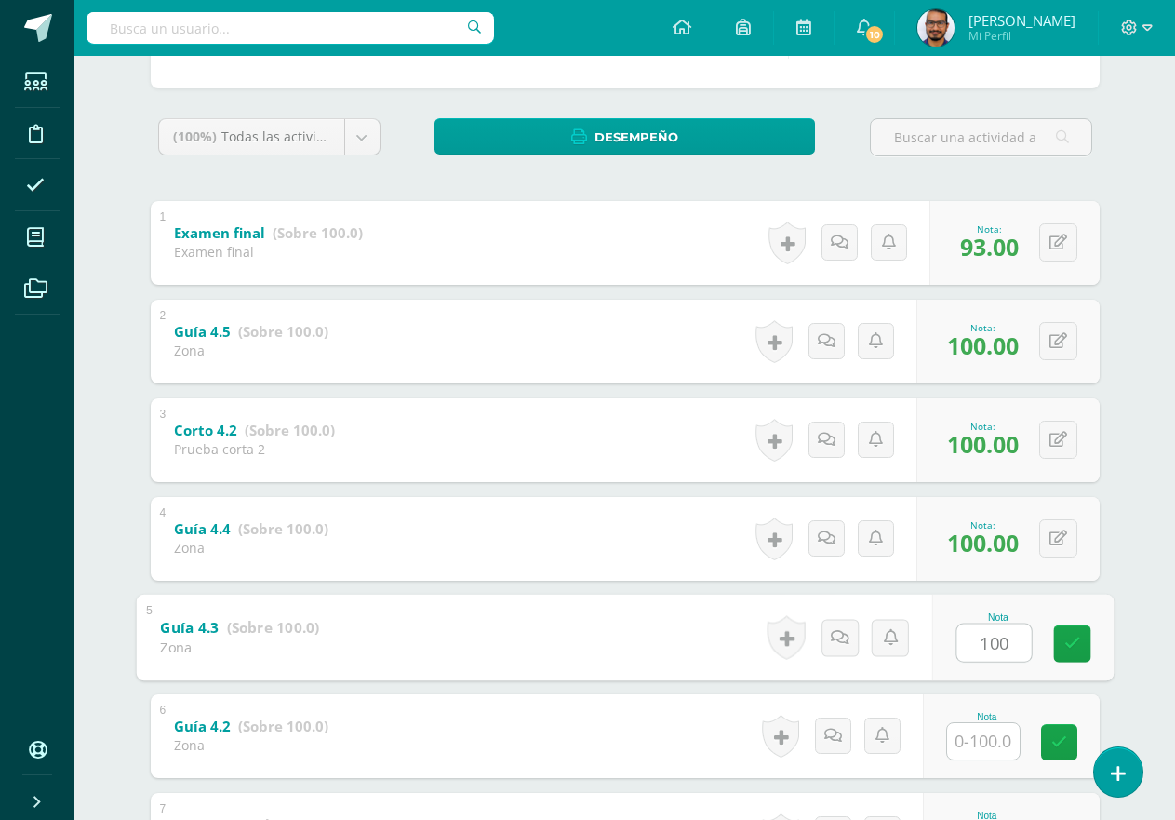
type input "100"
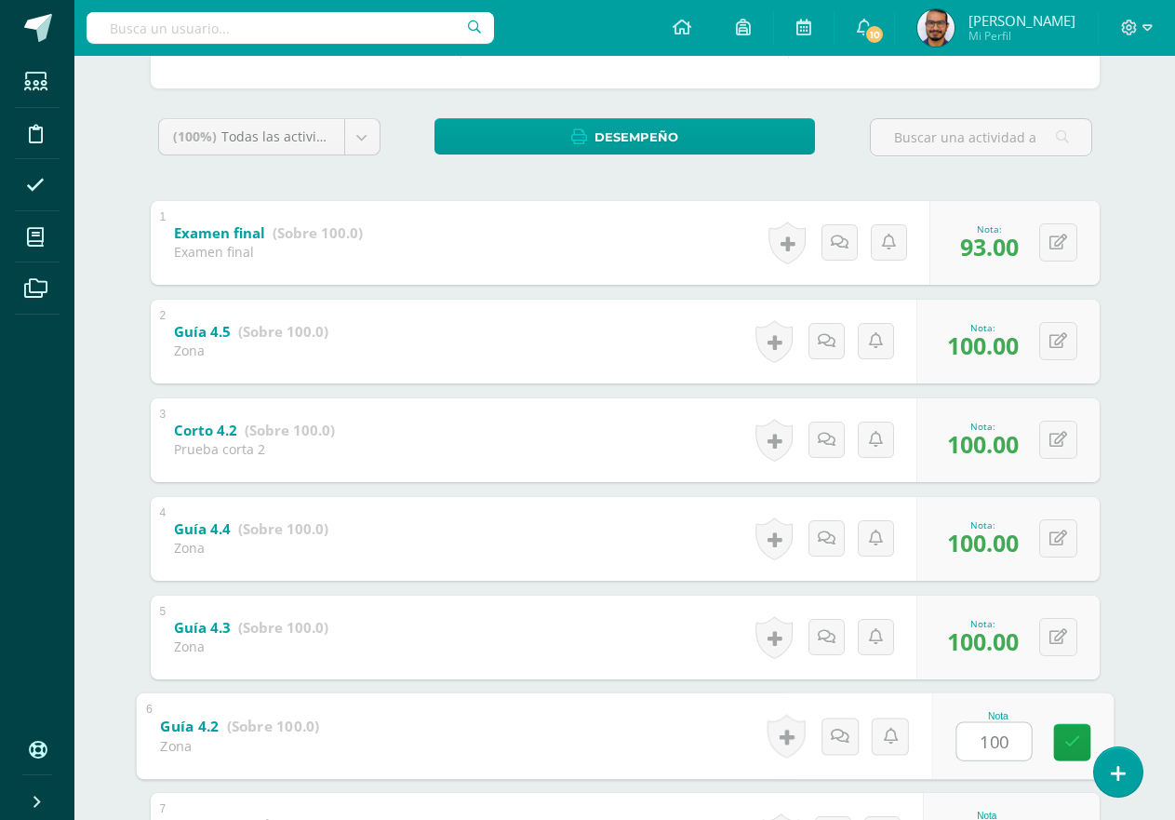
type input "100"
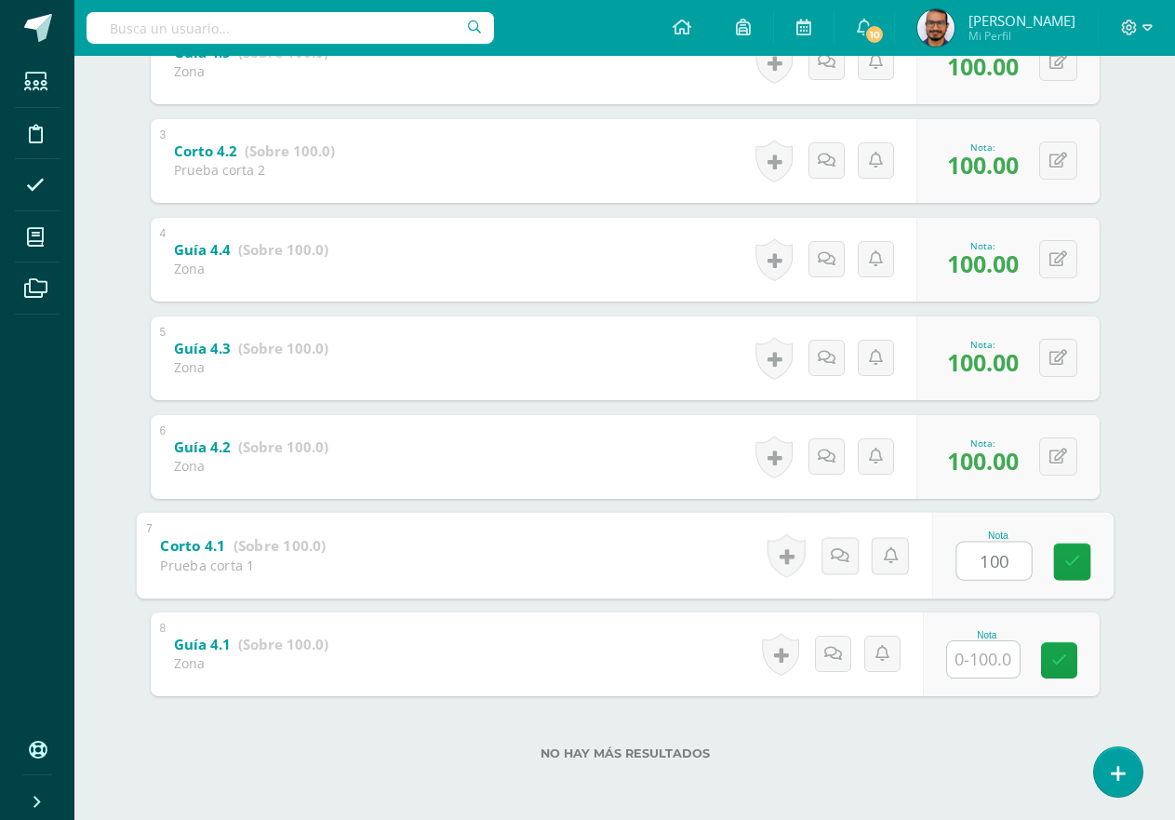
type input "100"
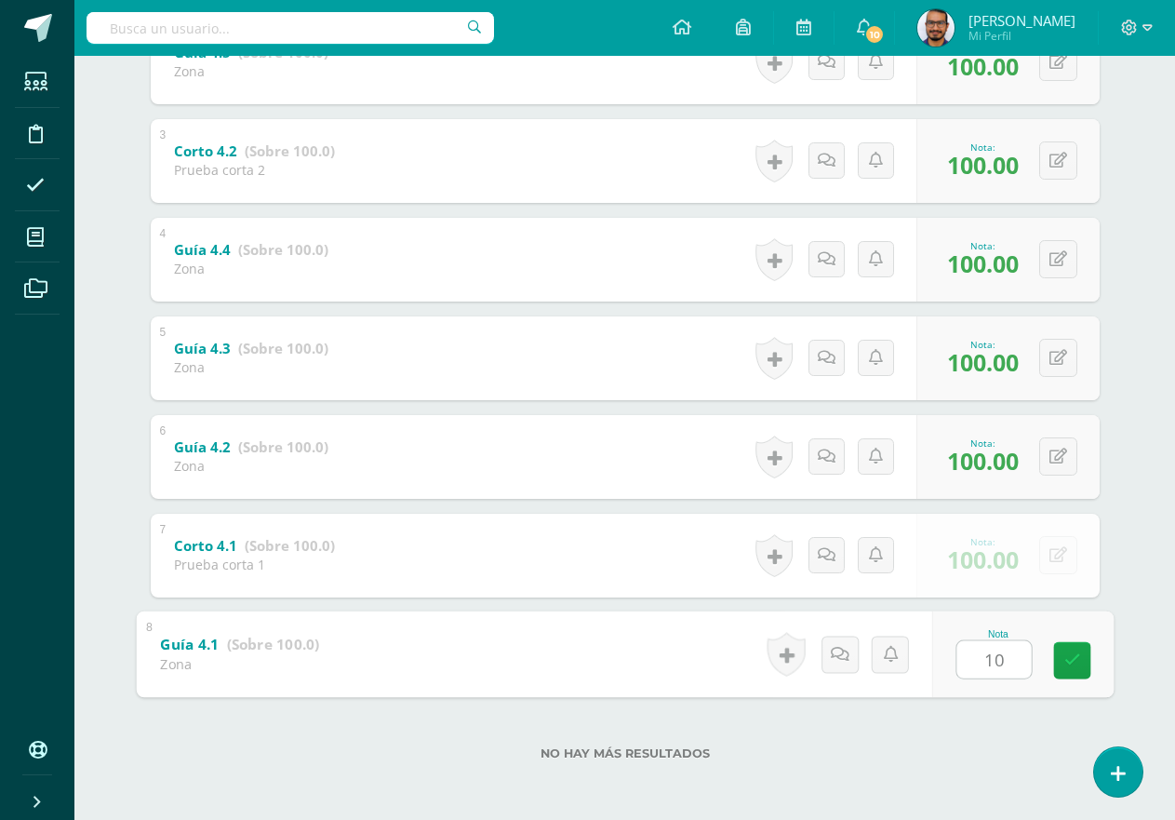
type input "100"
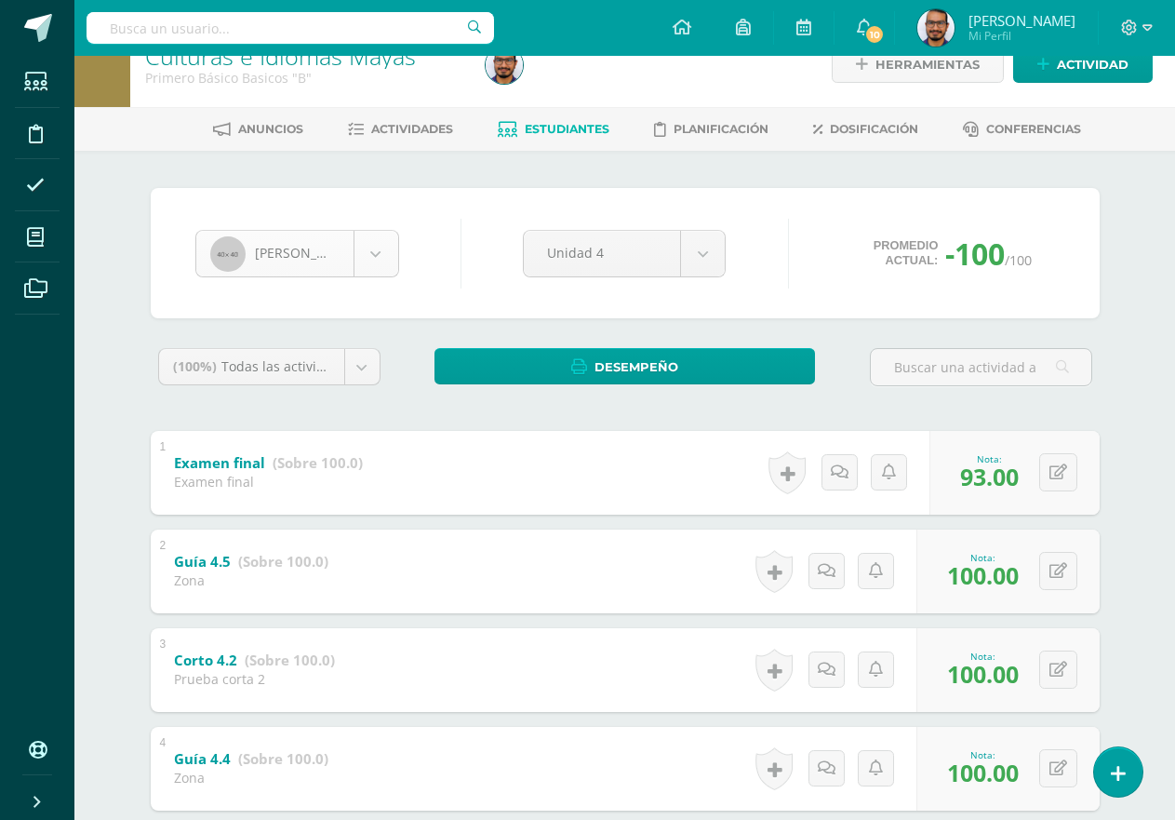
scroll to position [0, 0]
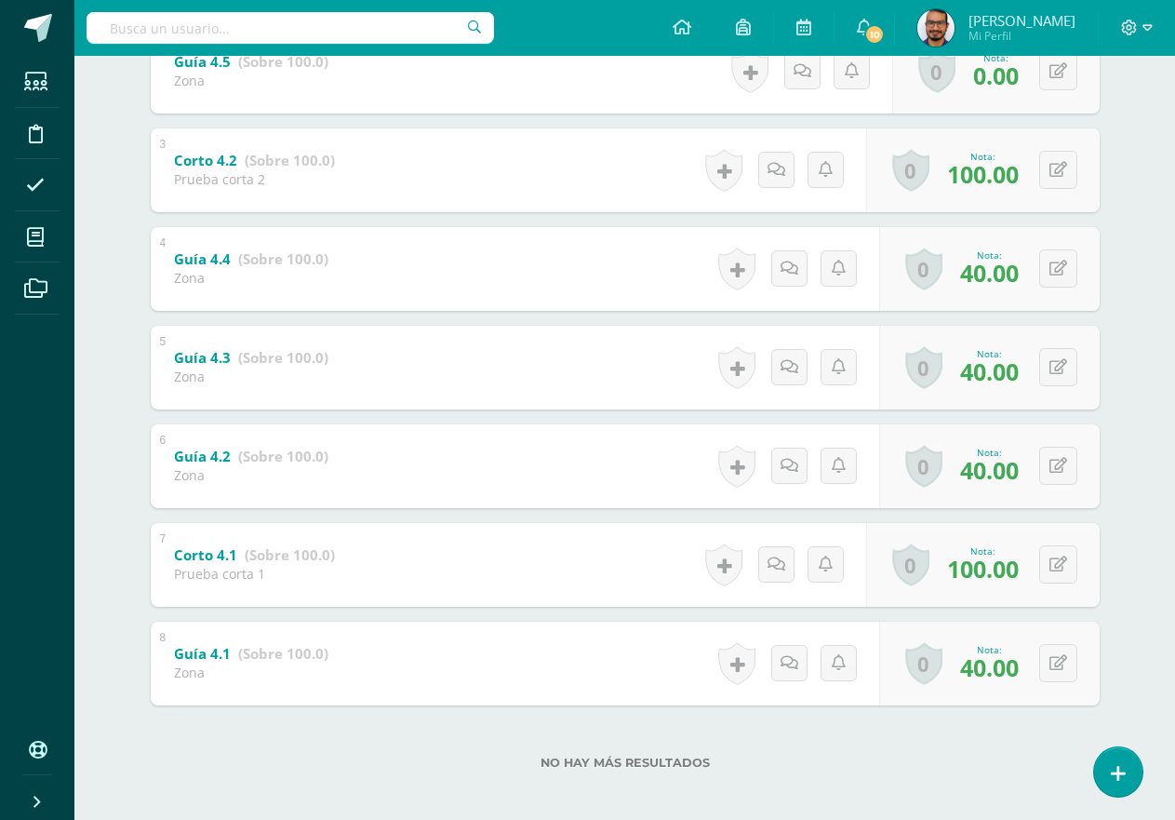
scroll to position [543, 0]
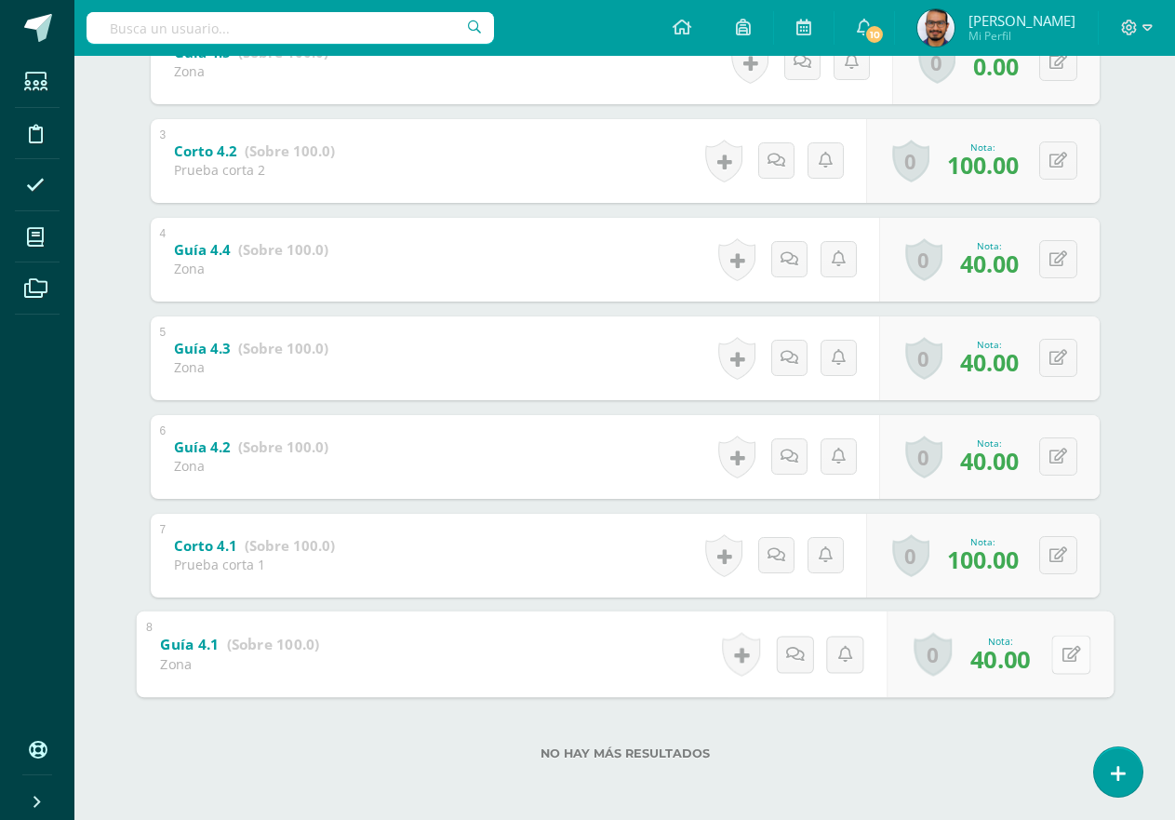
click at [1052, 653] on button at bounding box center [1071, 654] width 39 height 39
type input "60"
click at [1070, 457] on button at bounding box center [1059, 456] width 38 height 38
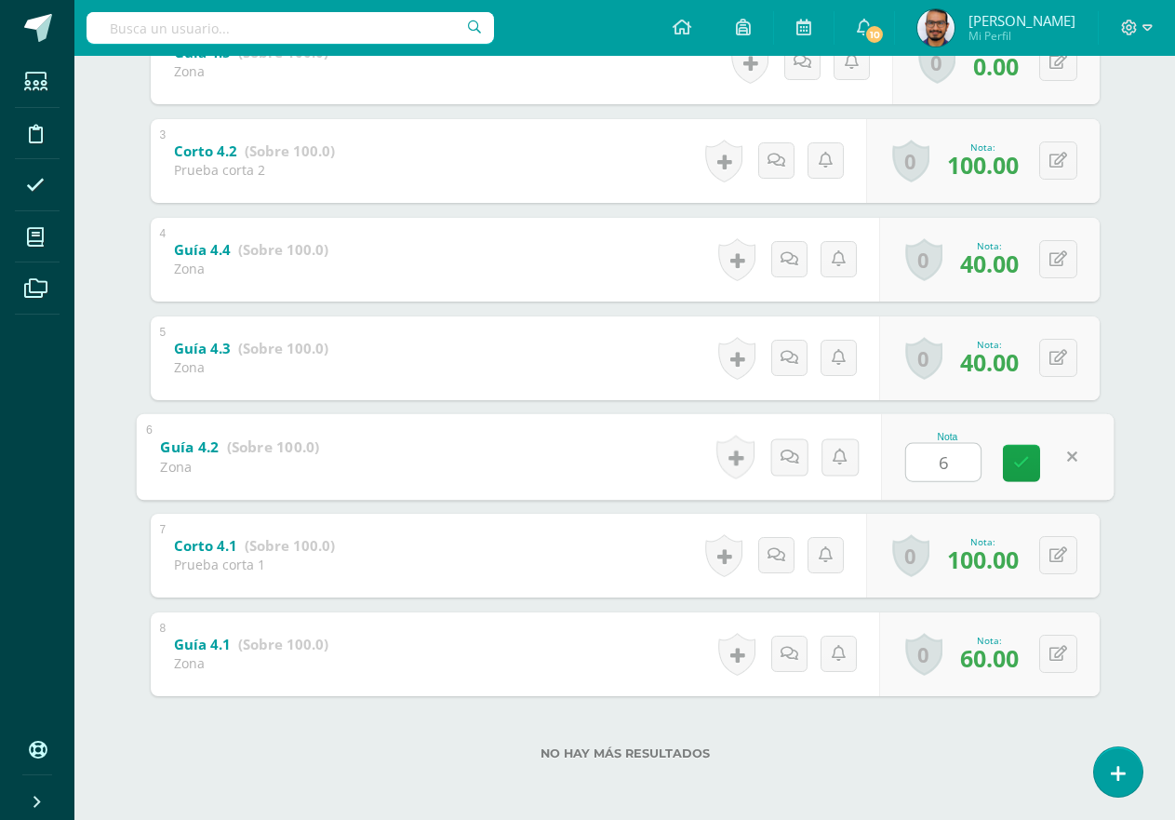
type input "60"
click at [1055, 363] on button at bounding box center [1059, 358] width 38 height 38
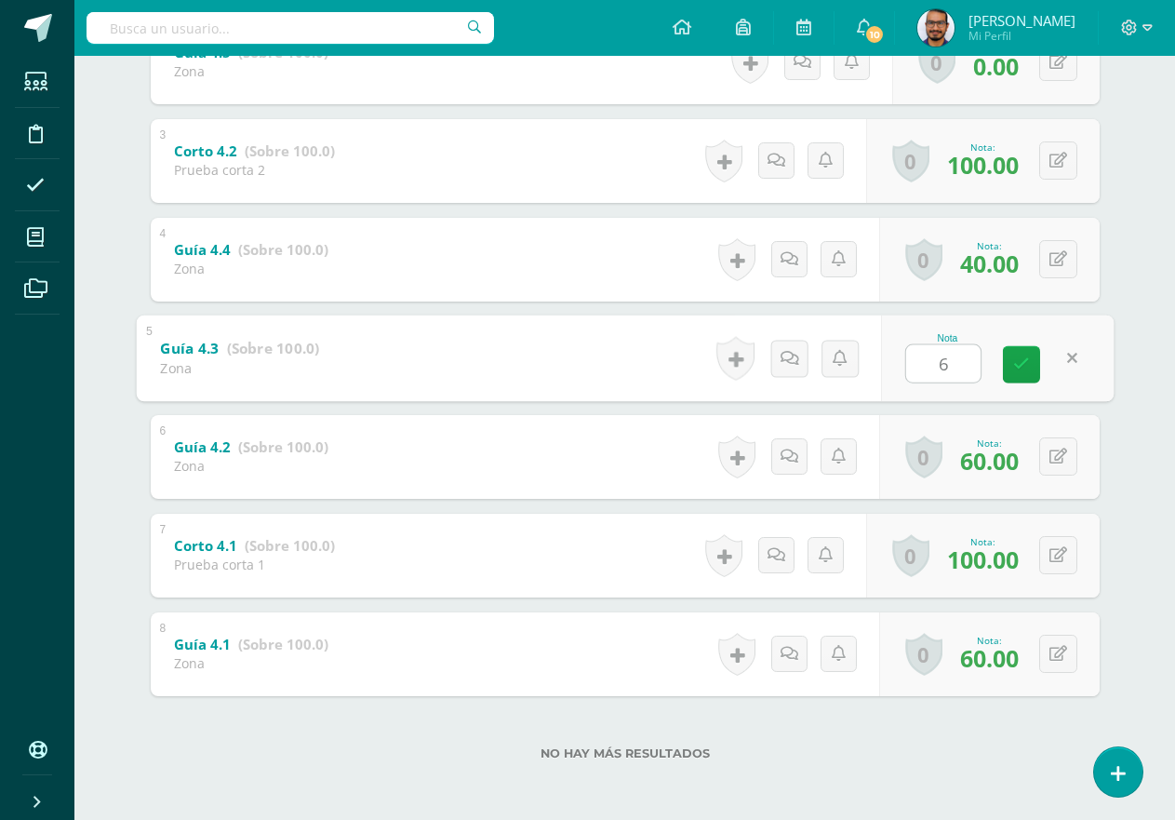
type input "60"
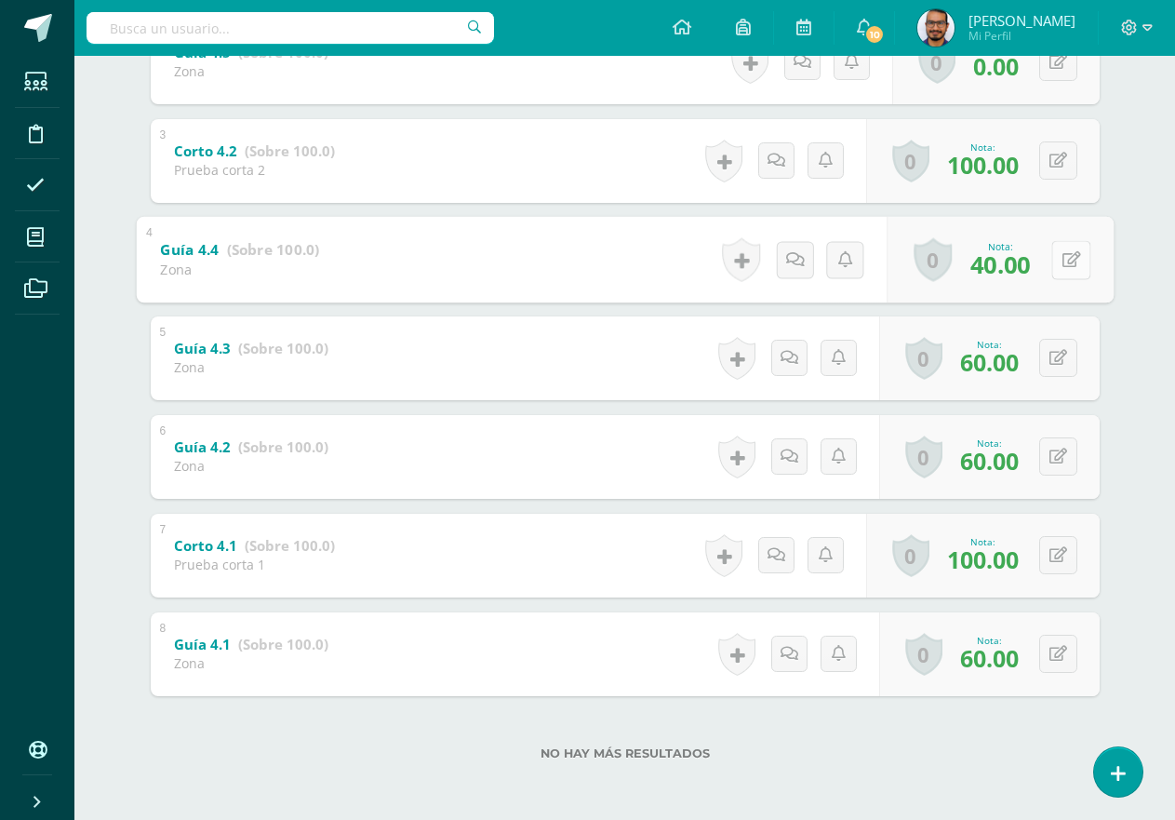
click at [1051, 263] on div "0 [GEOGRAPHIC_DATA] Logros obtenidos Aún no hay logros agregados Nota: 40.00" at bounding box center [1000, 259] width 227 height 87
click at [1054, 261] on button at bounding box center [1071, 259] width 39 height 39
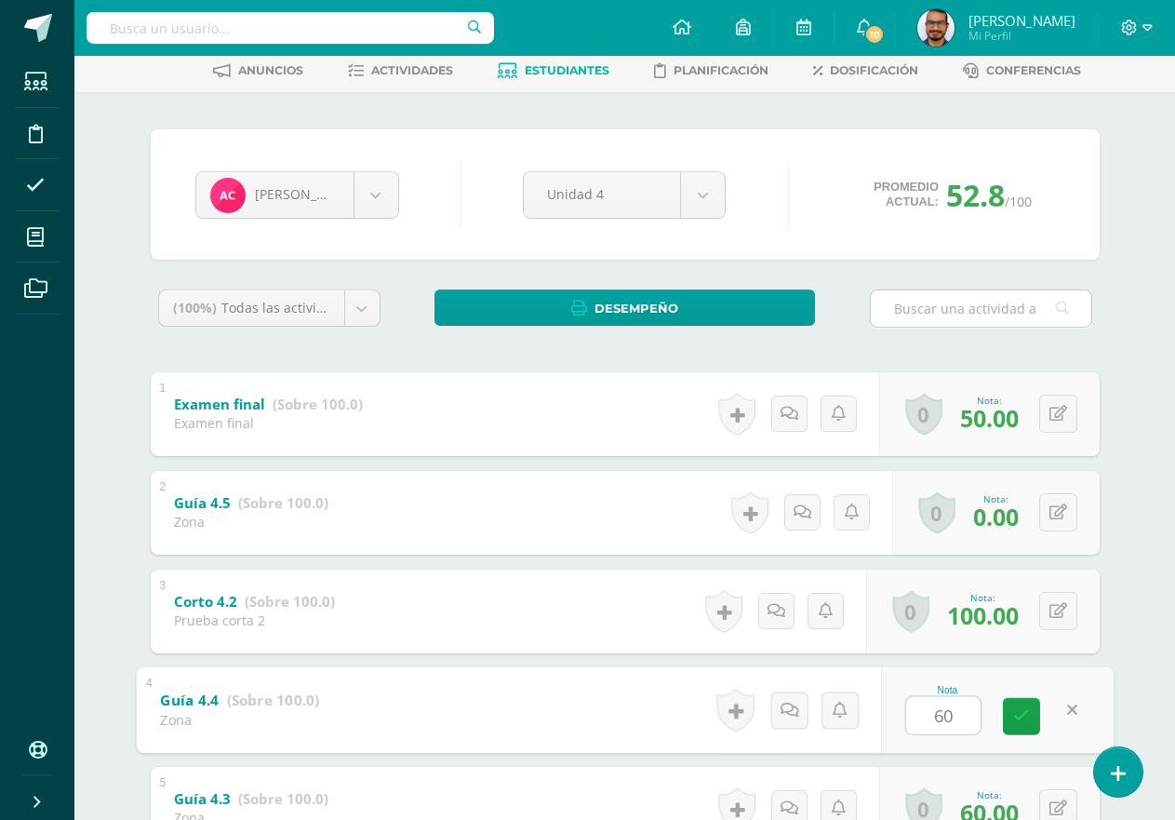
scroll to position [77, 0]
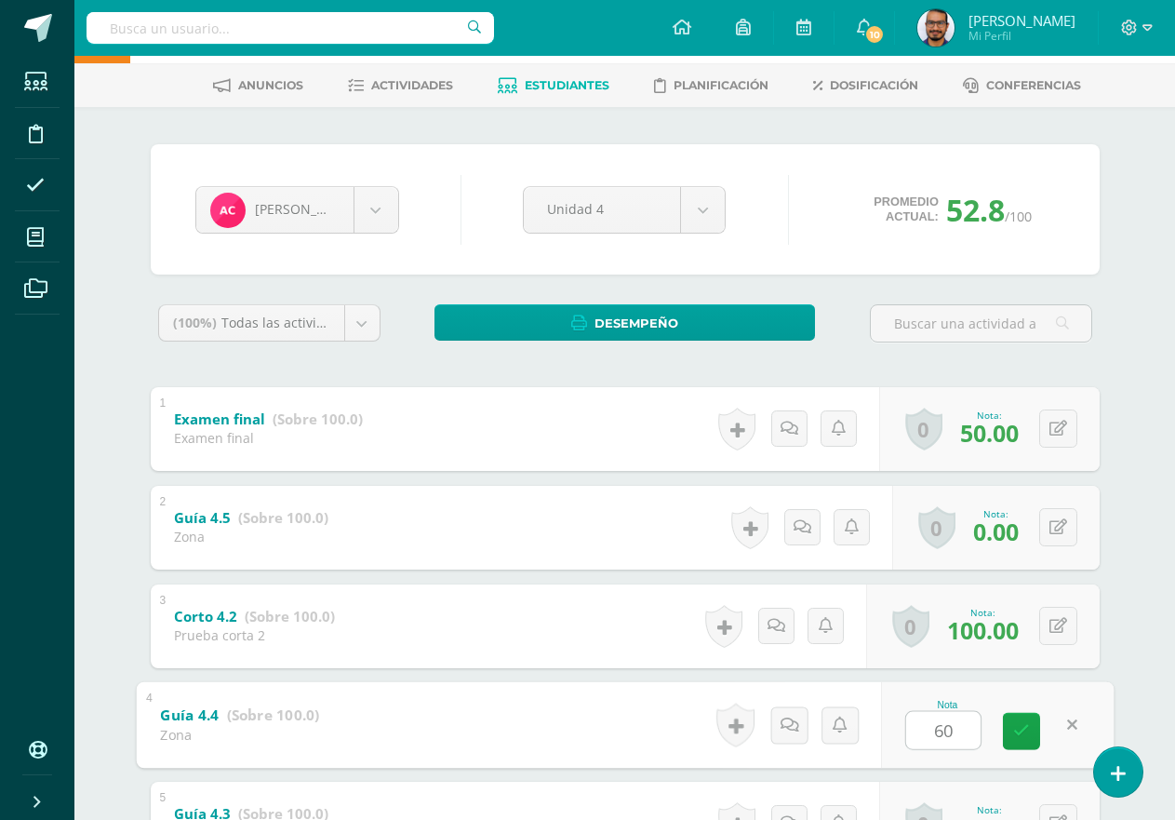
type input "60"
click at [1157, 439] on div "Ciencias Sociales Primero Básico Basicos "B" Herramientas Detalle de asistencia…" at bounding box center [624, 632] width 1101 height 1307
click at [1008, 734] on icon at bounding box center [1010, 731] width 16 height 16
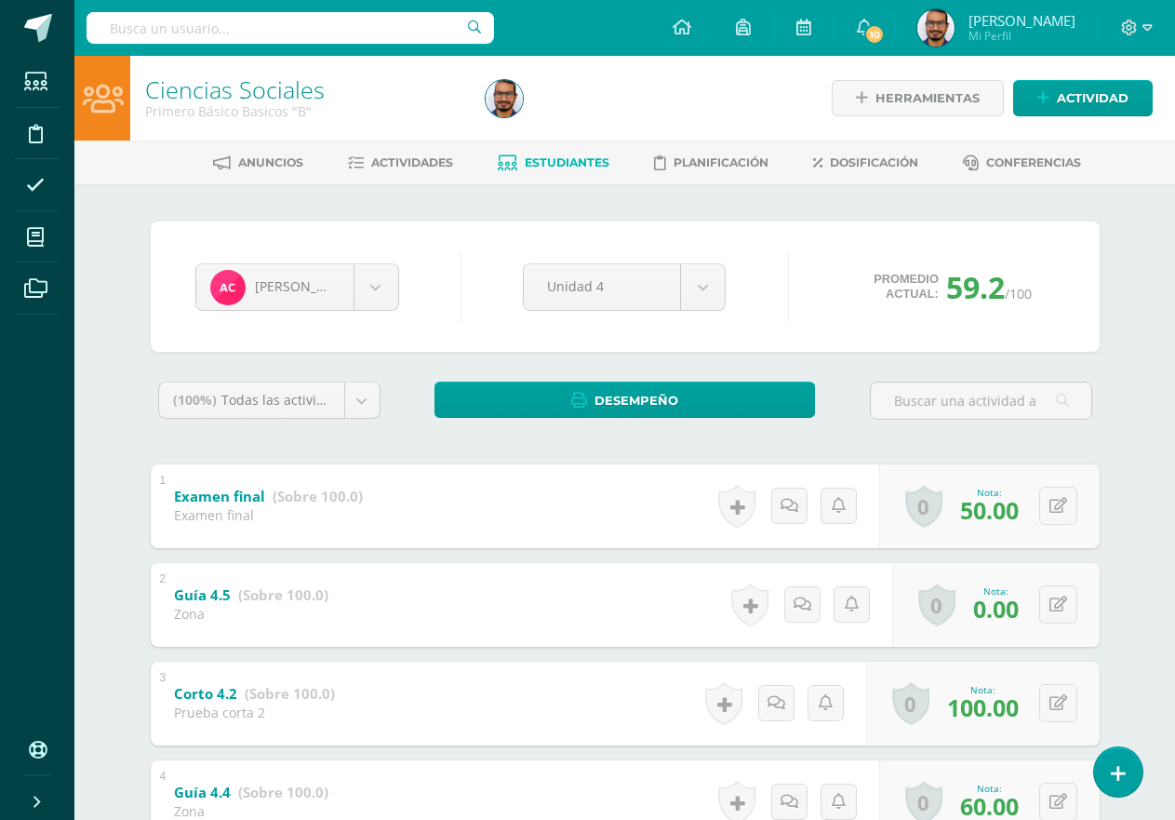
drag, startPoint x: 1147, startPoint y: 456, endPoint x: 1136, endPoint y: 464, distance: 13.2
click at [1146, 457] on div "Ciencias Sociales Primero Básico Basicos "B" Herramientas Detalle de asistencia…" at bounding box center [624, 709] width 1101 height 1307
click at [1067, 614] on button at bounding box center [1059, 604] width 38 height 38
type input "60"
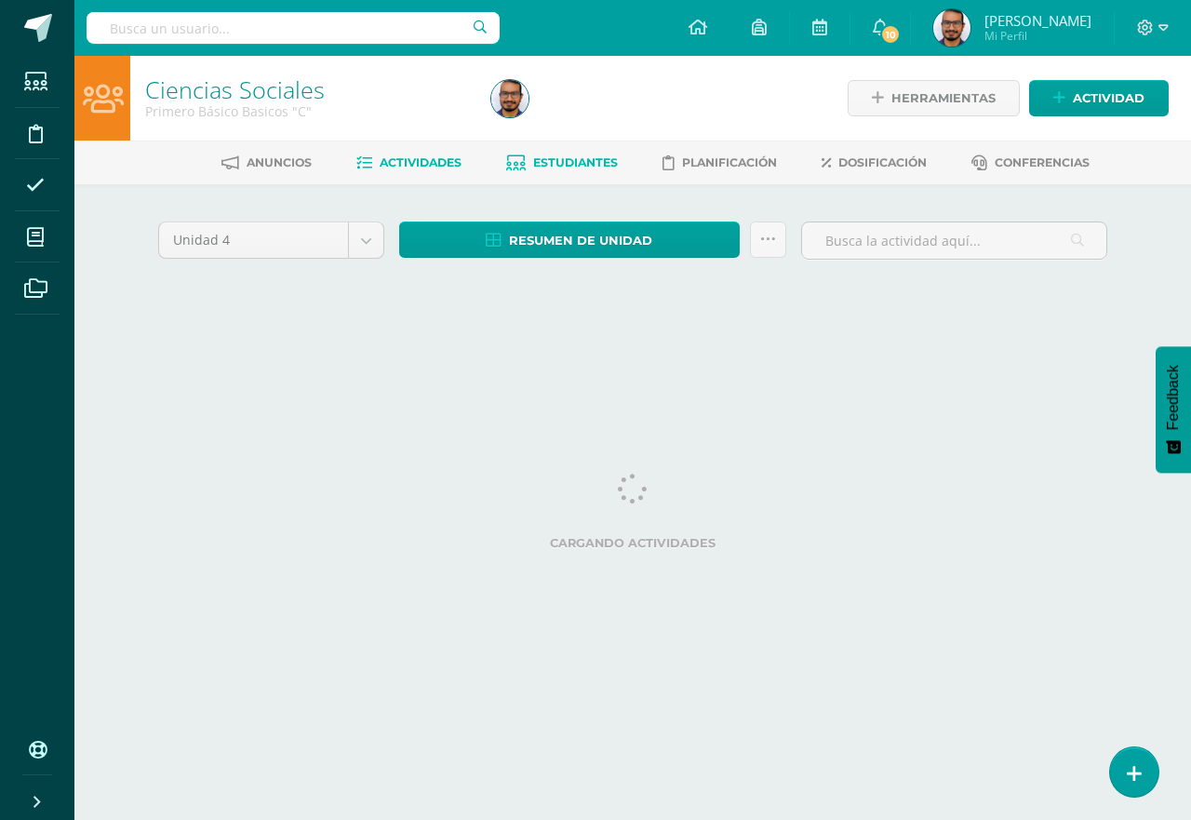
click at [596, 158] on span "Estudiantes" at bounding box center [575, 162] width 85 height 14
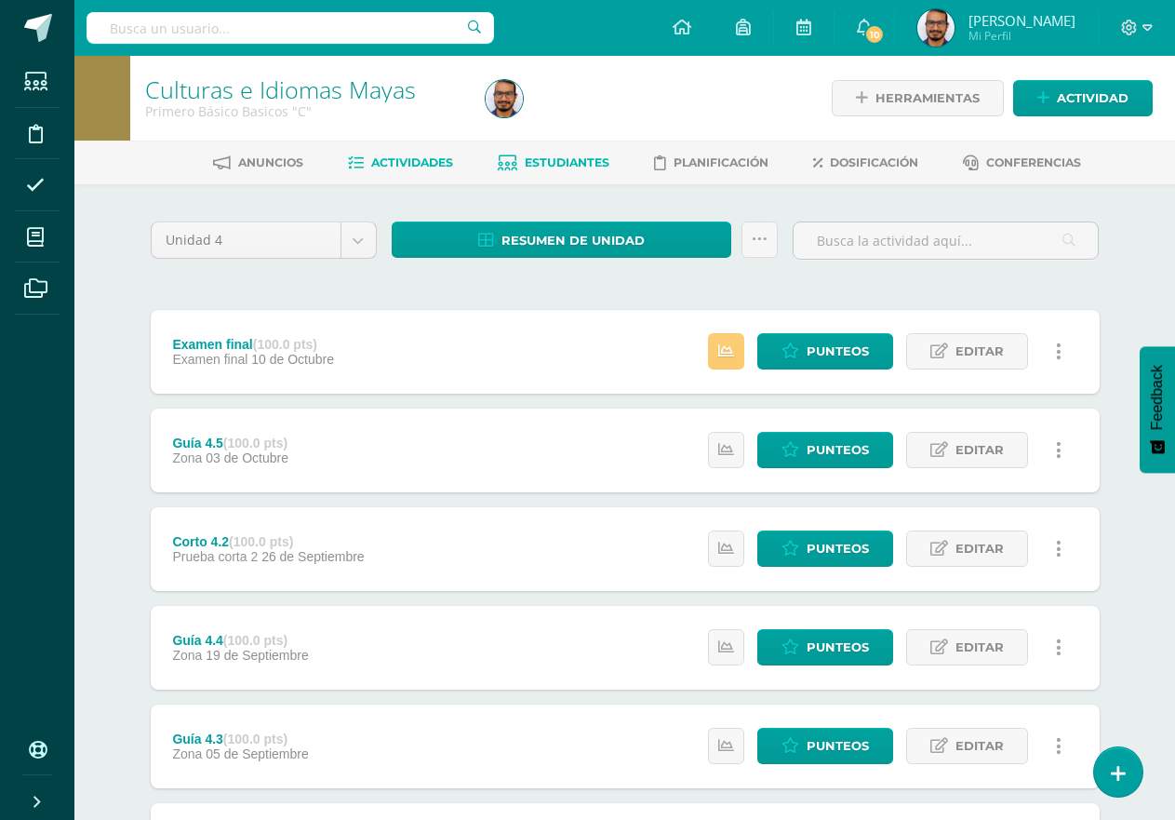
click at [509, 161] on icon at bounding box center [508, 163] width 20 height 16
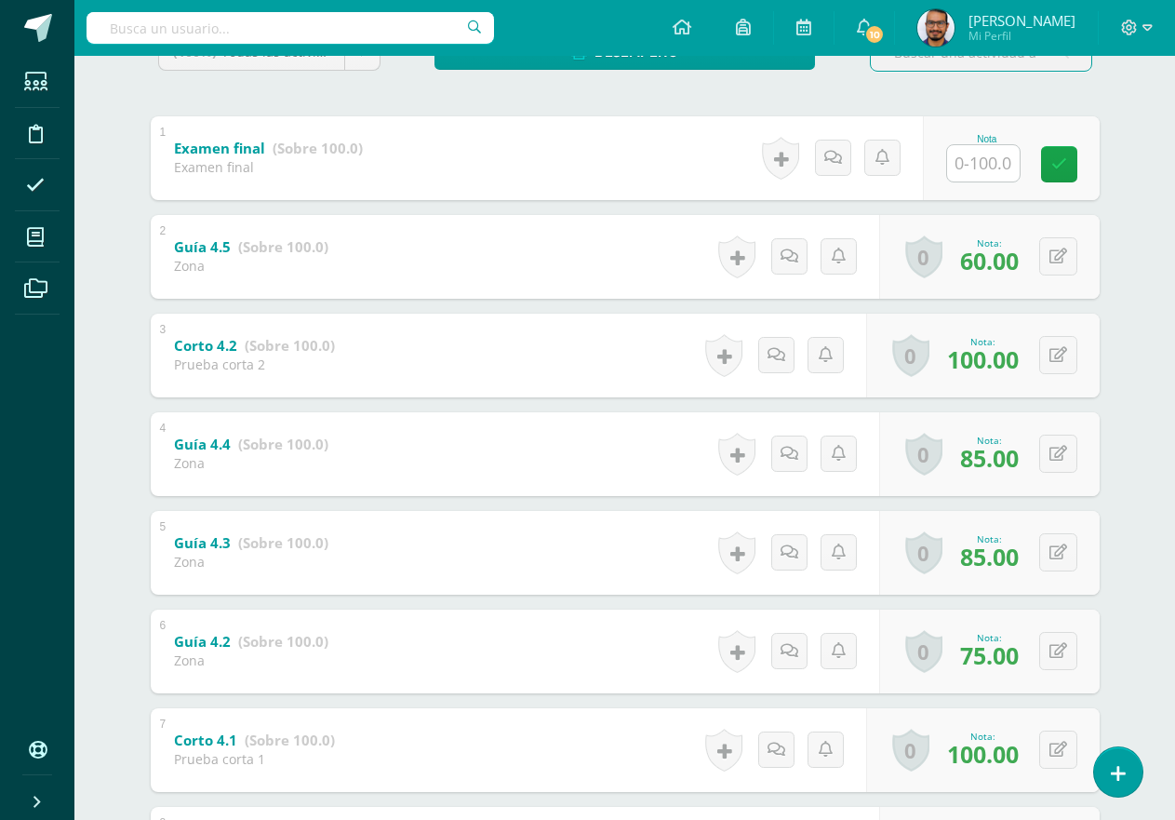
scroll to position [342, 0]
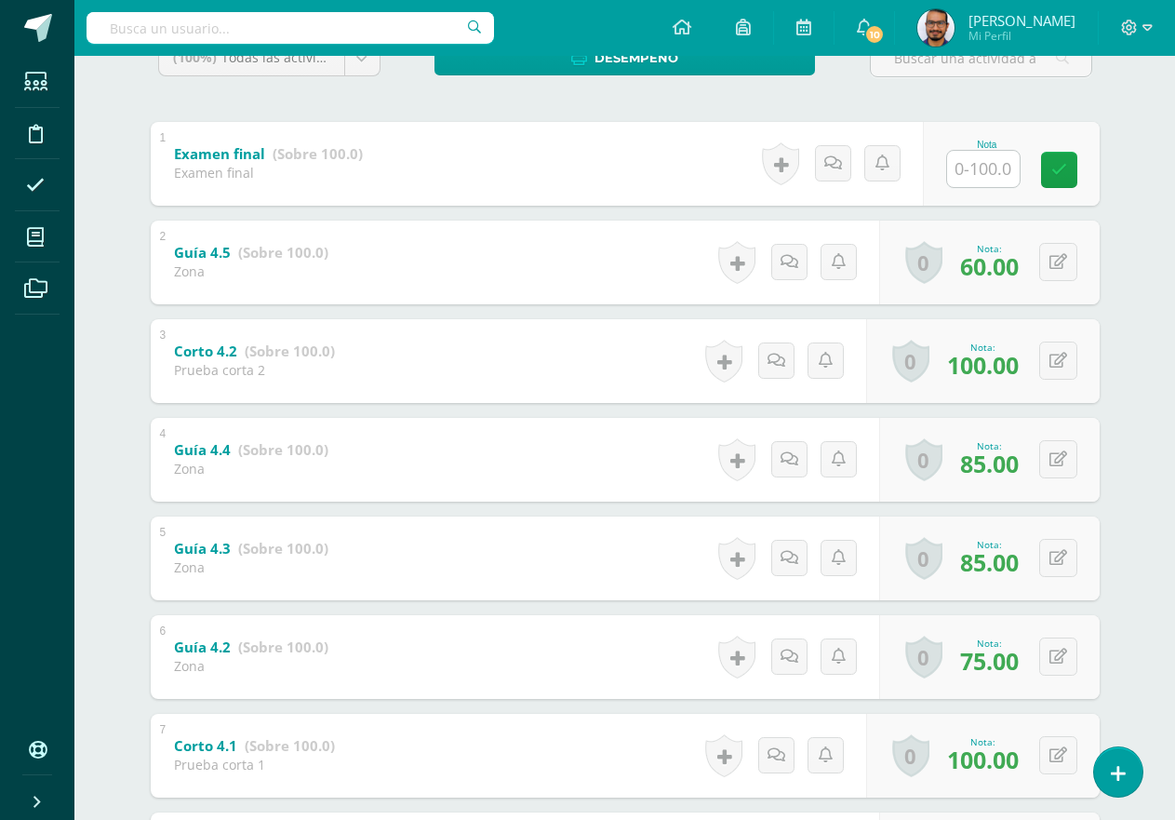
click at [1148, 285] on div "Ciencias Sociales Primero Básico Basicos "C" Herramientas Detalle de asistencia…" at bounding box center [624, 366] width 1101 height 1307
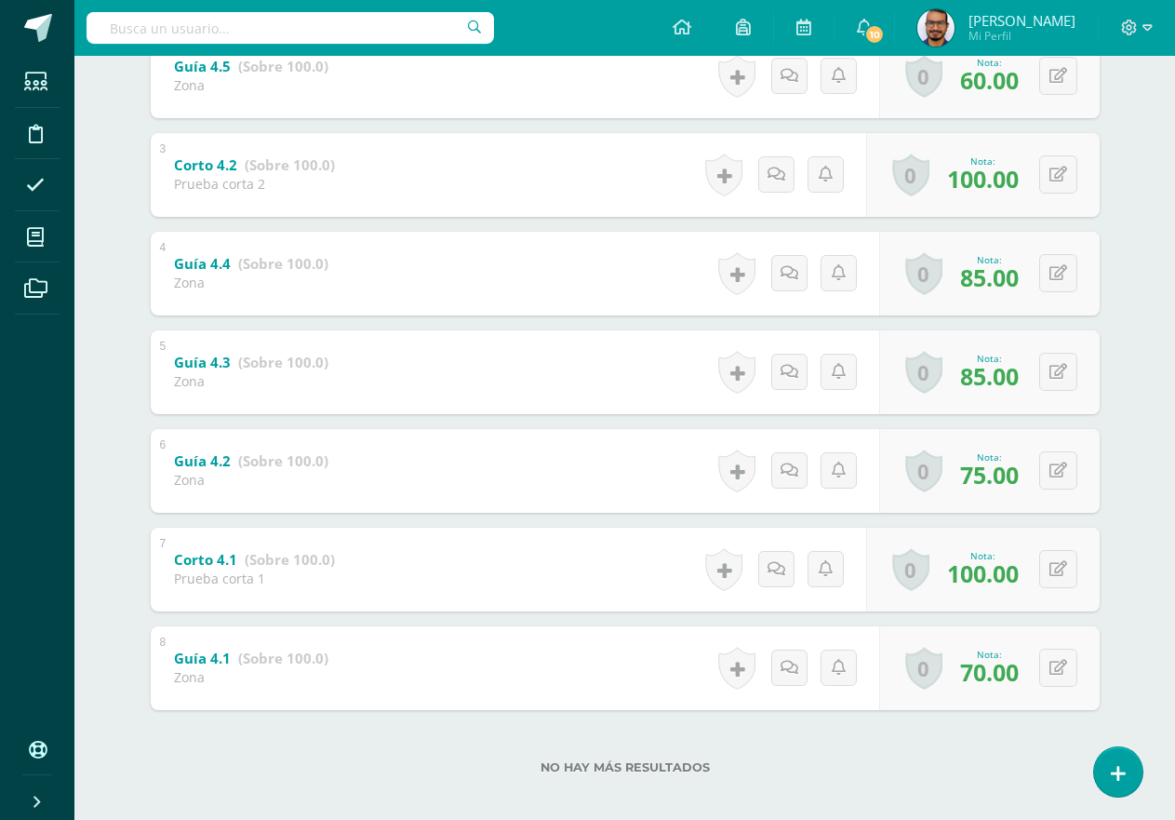
scroll to position [436, 0]
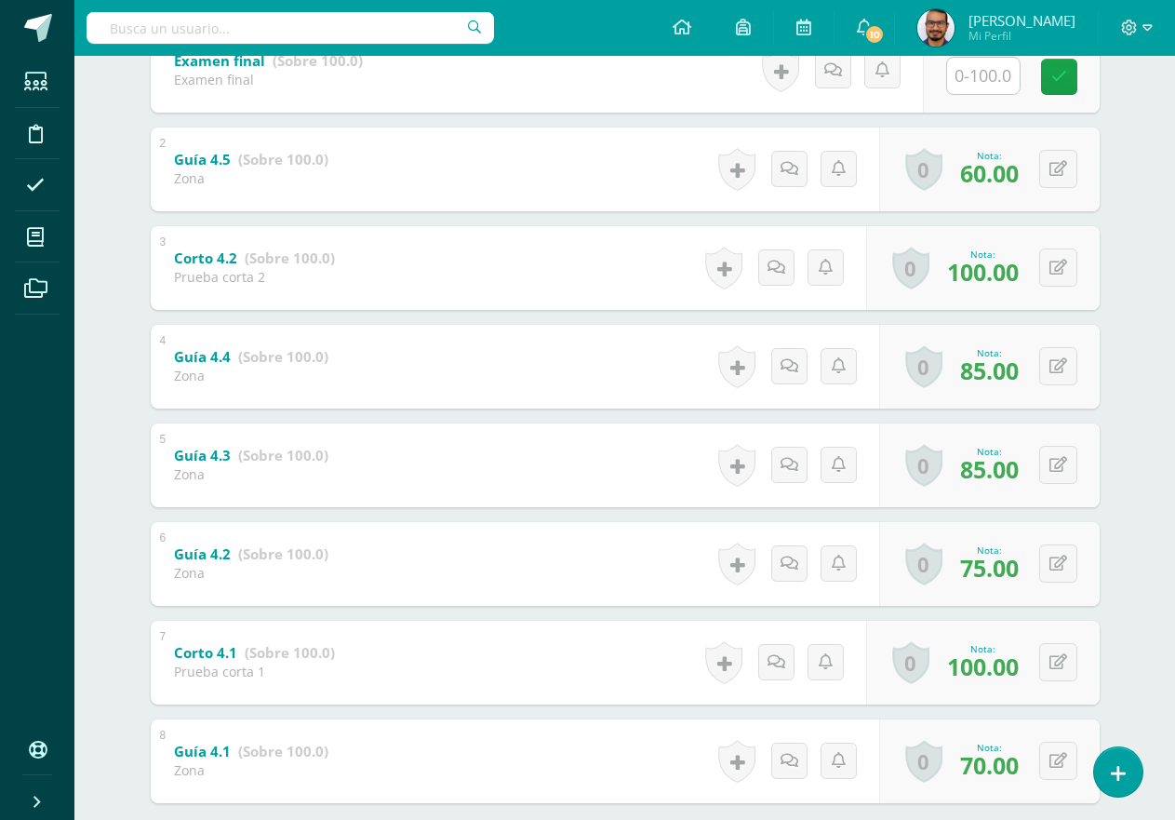
click at [1132, 241] on div "Joseph Escalante Matteo Beltrán José Conós Joseph Escalante Pedro Garcia Ana Gi…" at bounding box center [626, 338] width 1024 height 1178
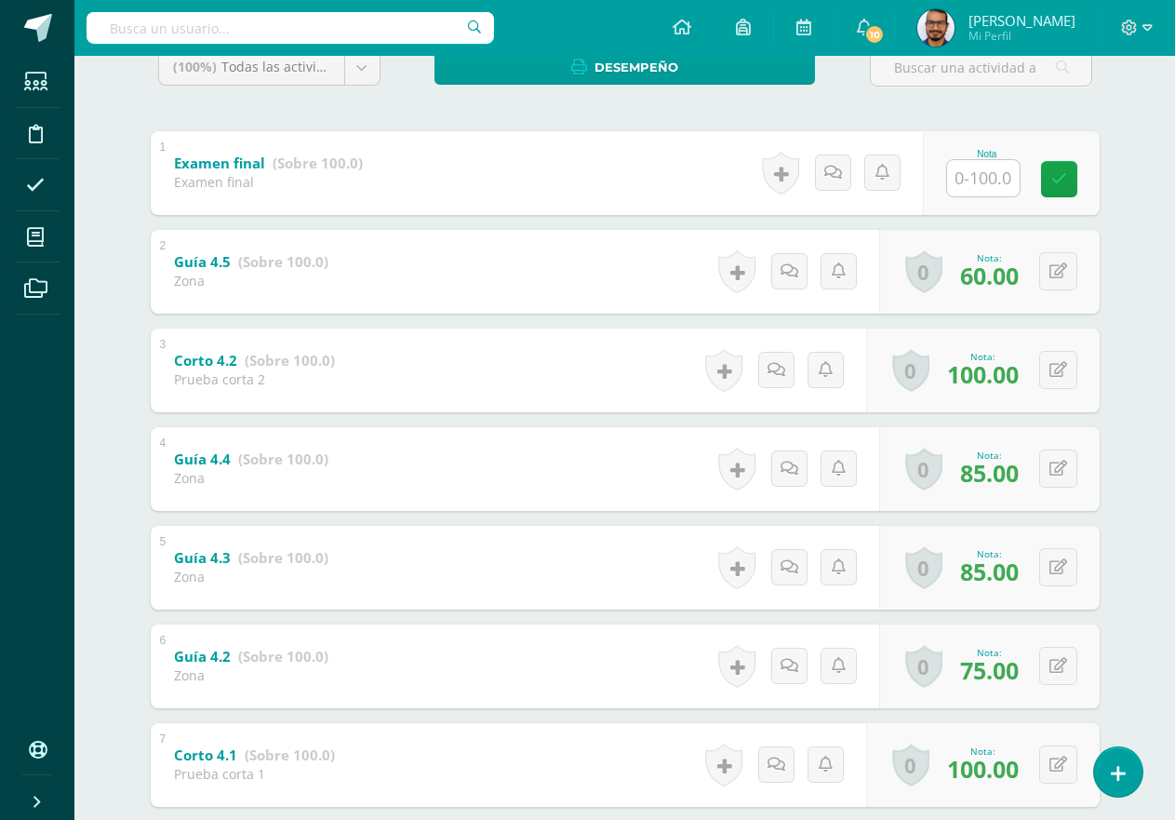
scroll to position [0, 0]
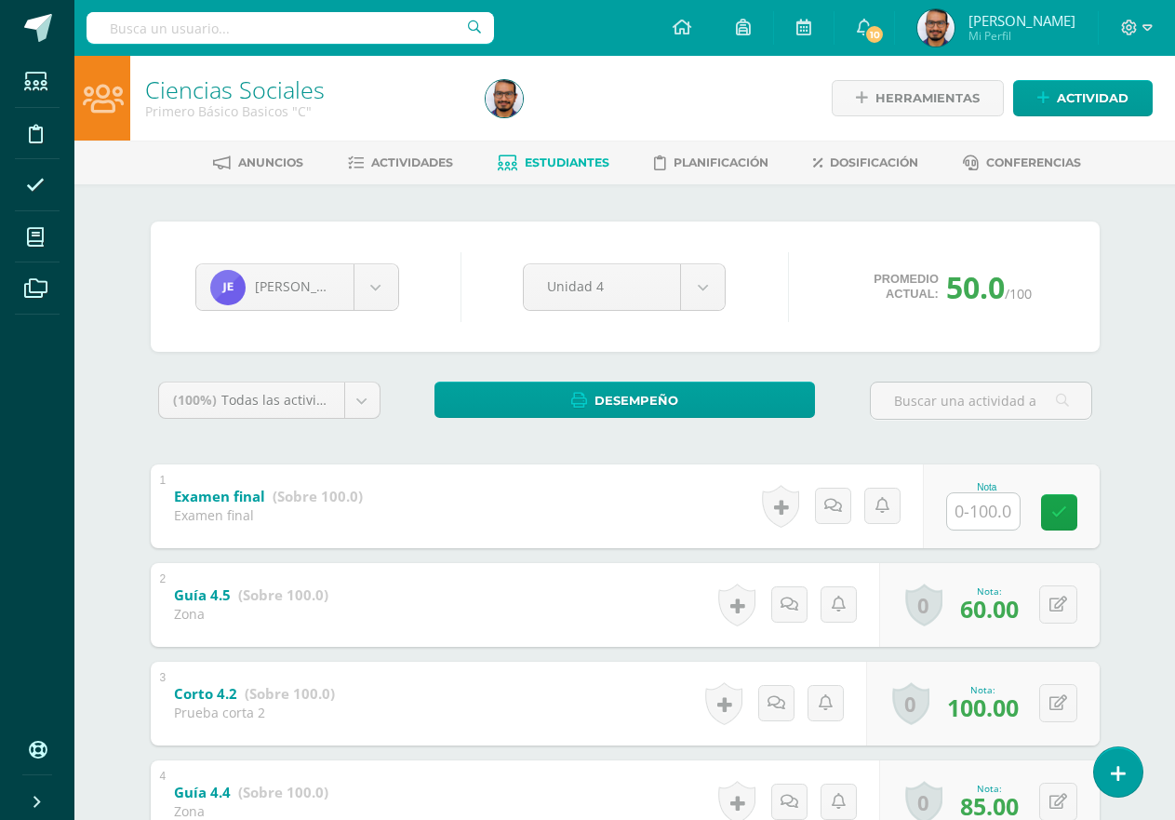
click at [966, 517] on input "text" at bounding box center [983, 511] width 73 height 36
type input "82"
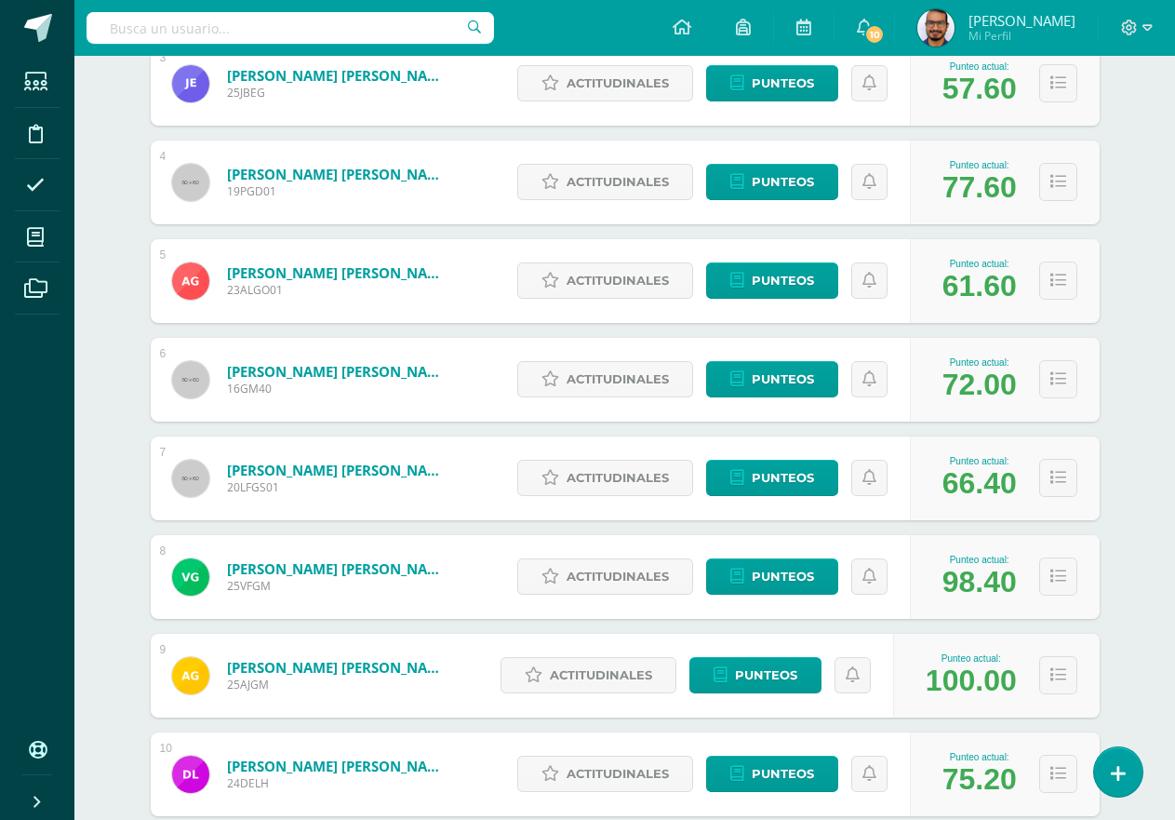
scroll to position [395, 0]
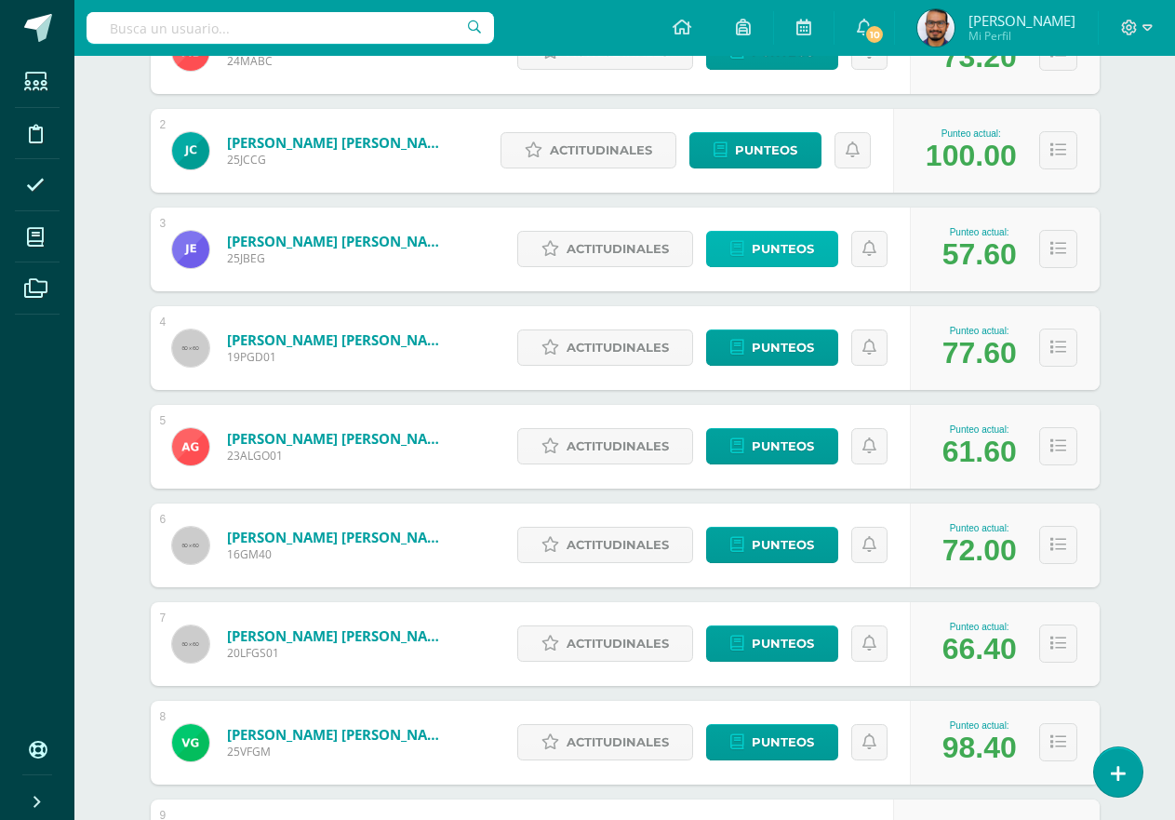
click at [750, 245] on link "Punteos" at bounding box center [772, 249] width 132 height 36
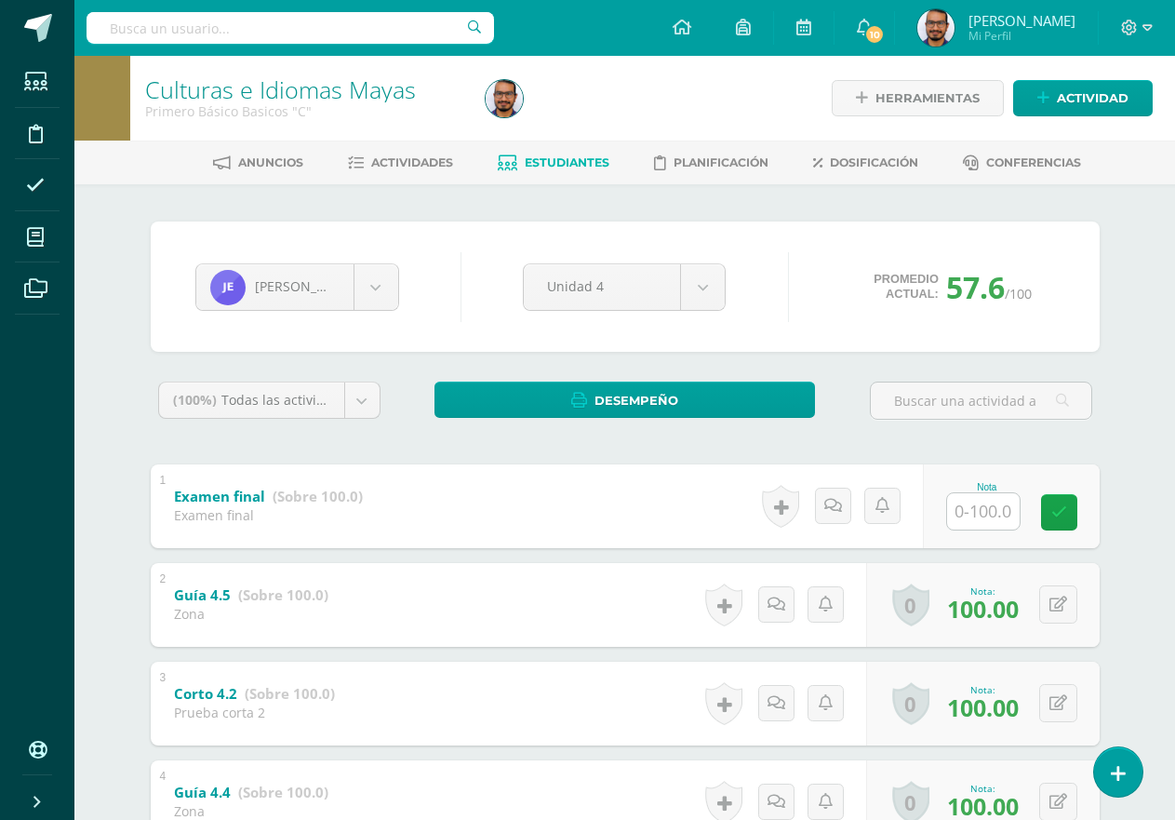
click at [956, 504] on input "text" at bounding box center [983, 511] width 73 height 36
type input "95"
